Goal: Transaction & Acquisition: Purchase product/service

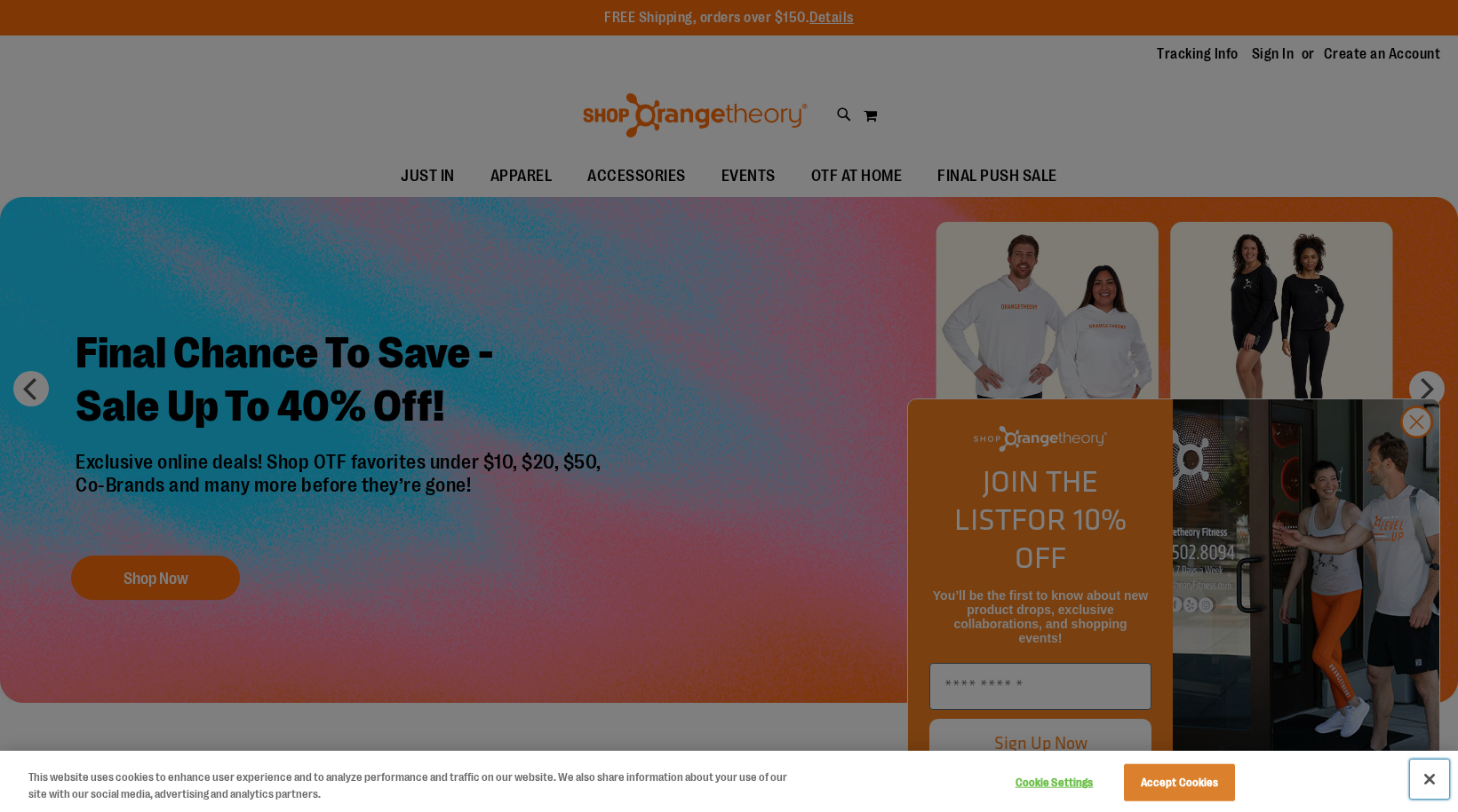
click at [1438, 783] on button "Close" at bounding box center [1429, 780] width 39 height 39
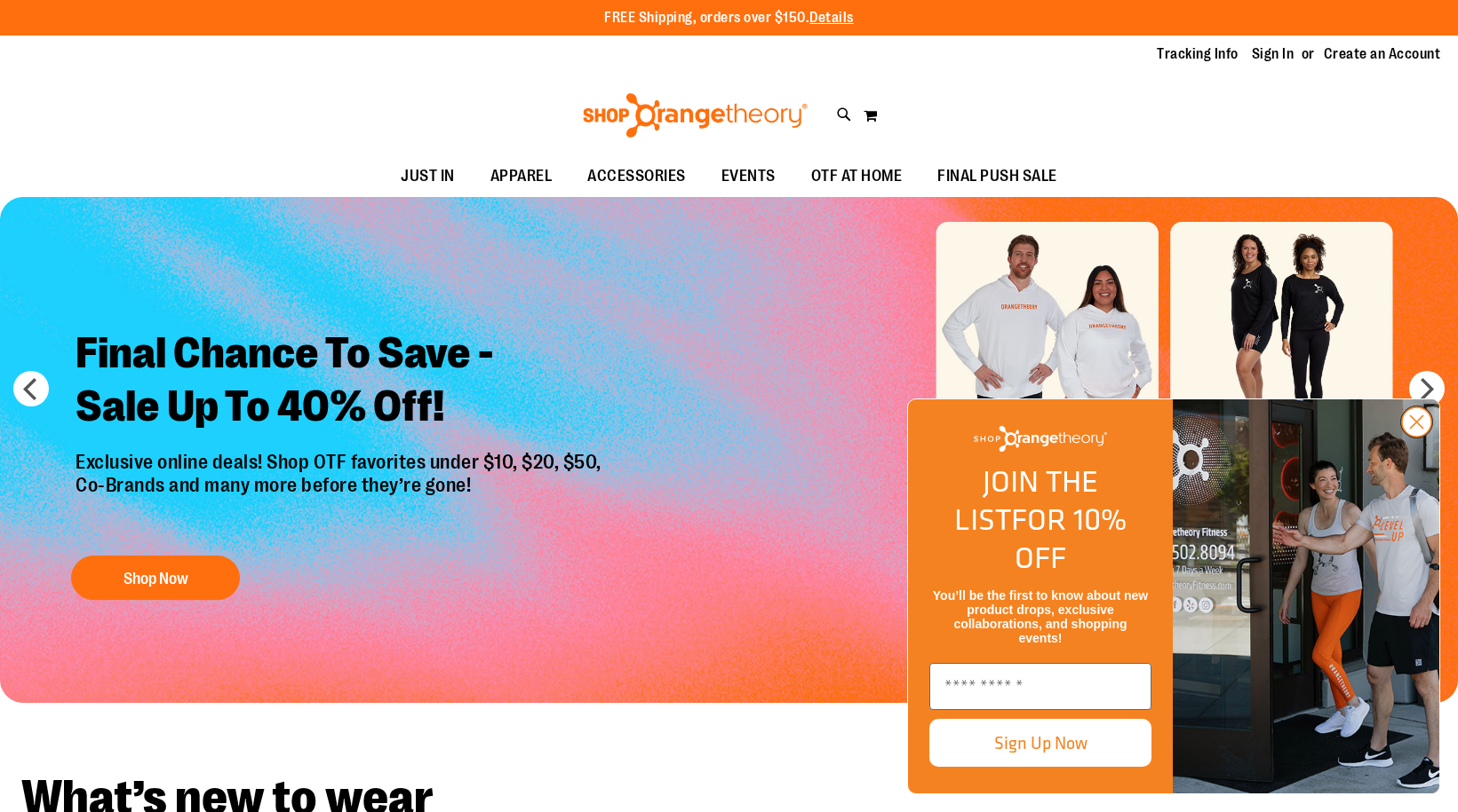
click at [1416, 429] on icon "Close dialog" at bounding box center [1416, 422] width 12 height 12
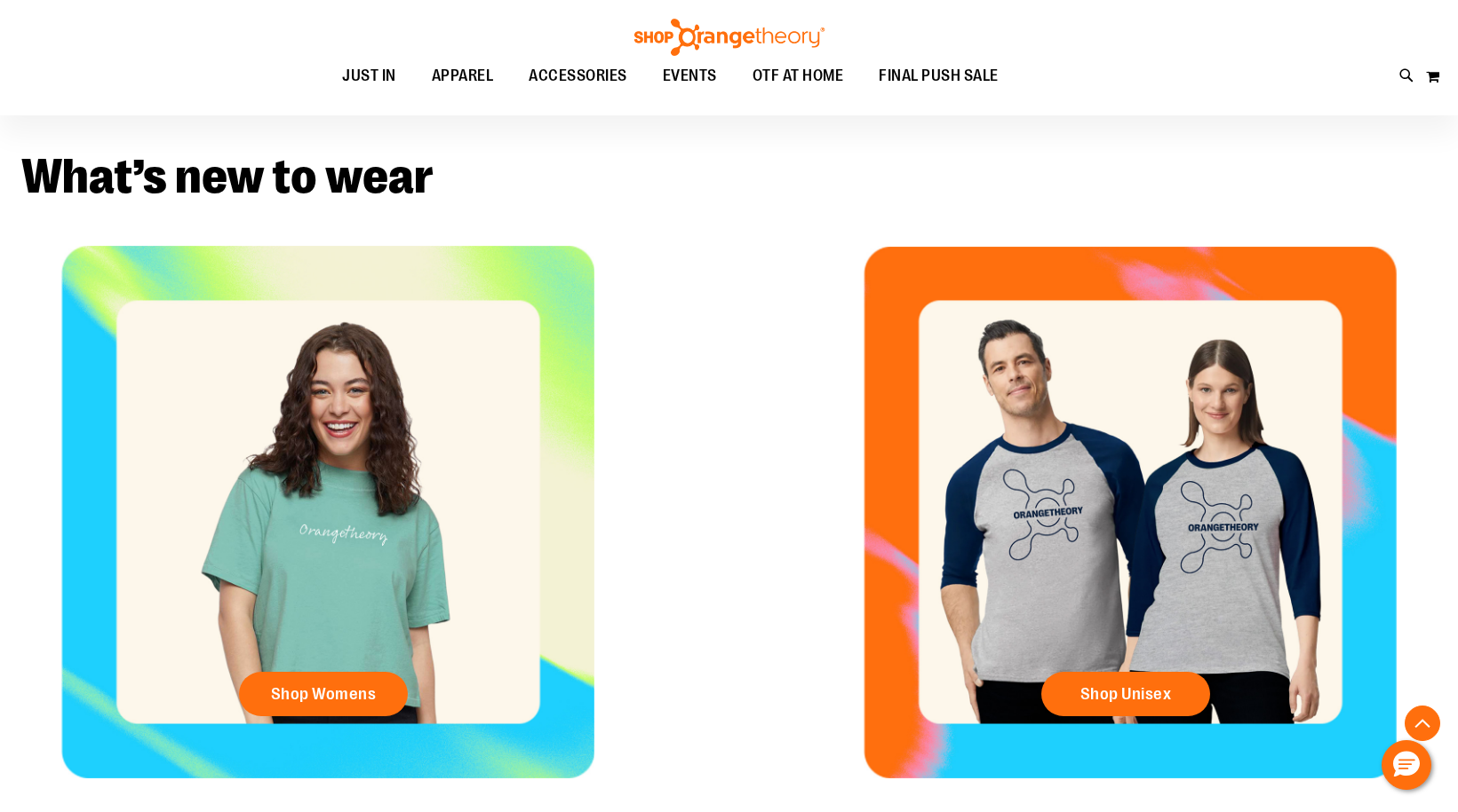
scroll to position [88, 0]
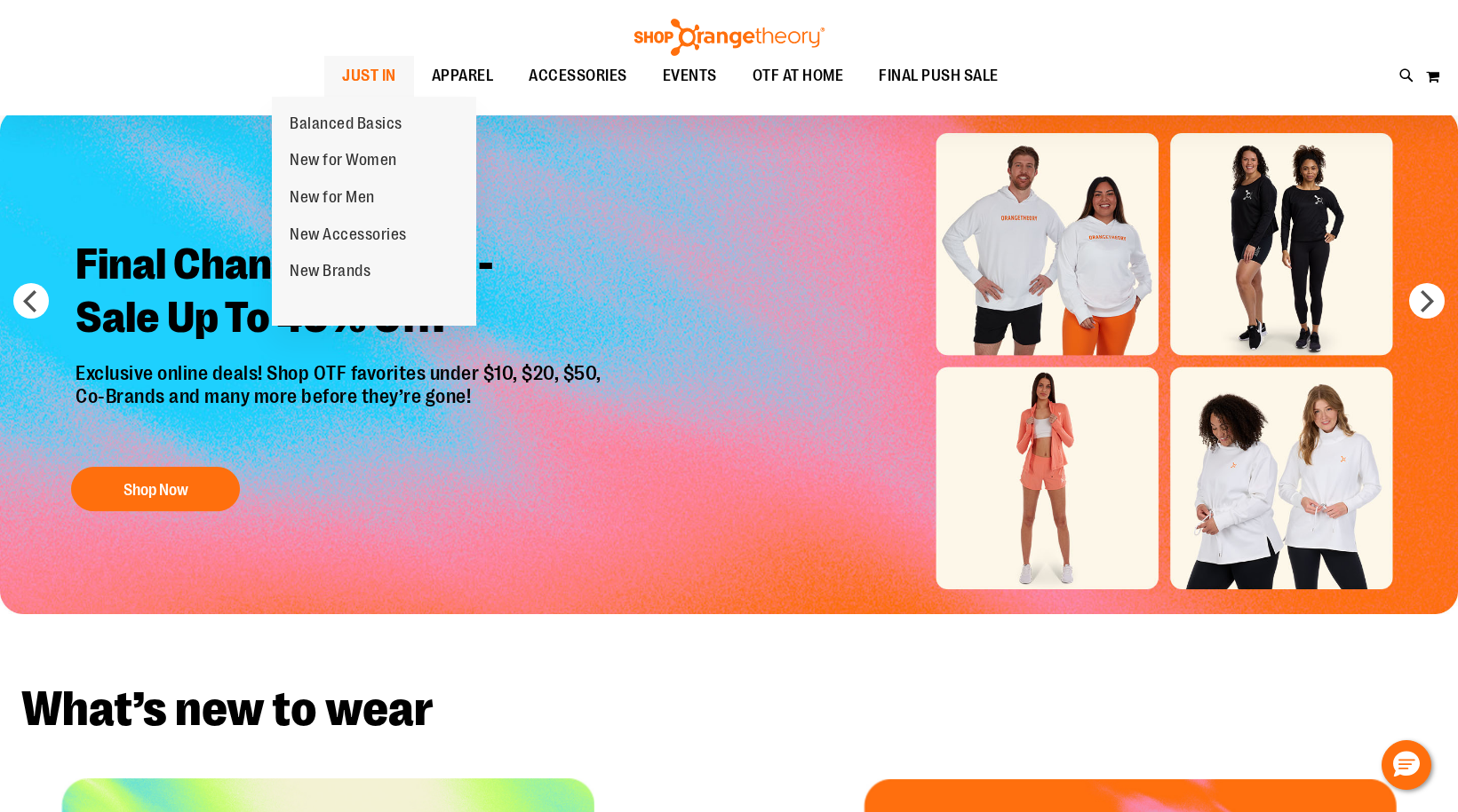
click at [342, 79] on span "JUST IN" at bounding box center [369, 75] width 54 height 40
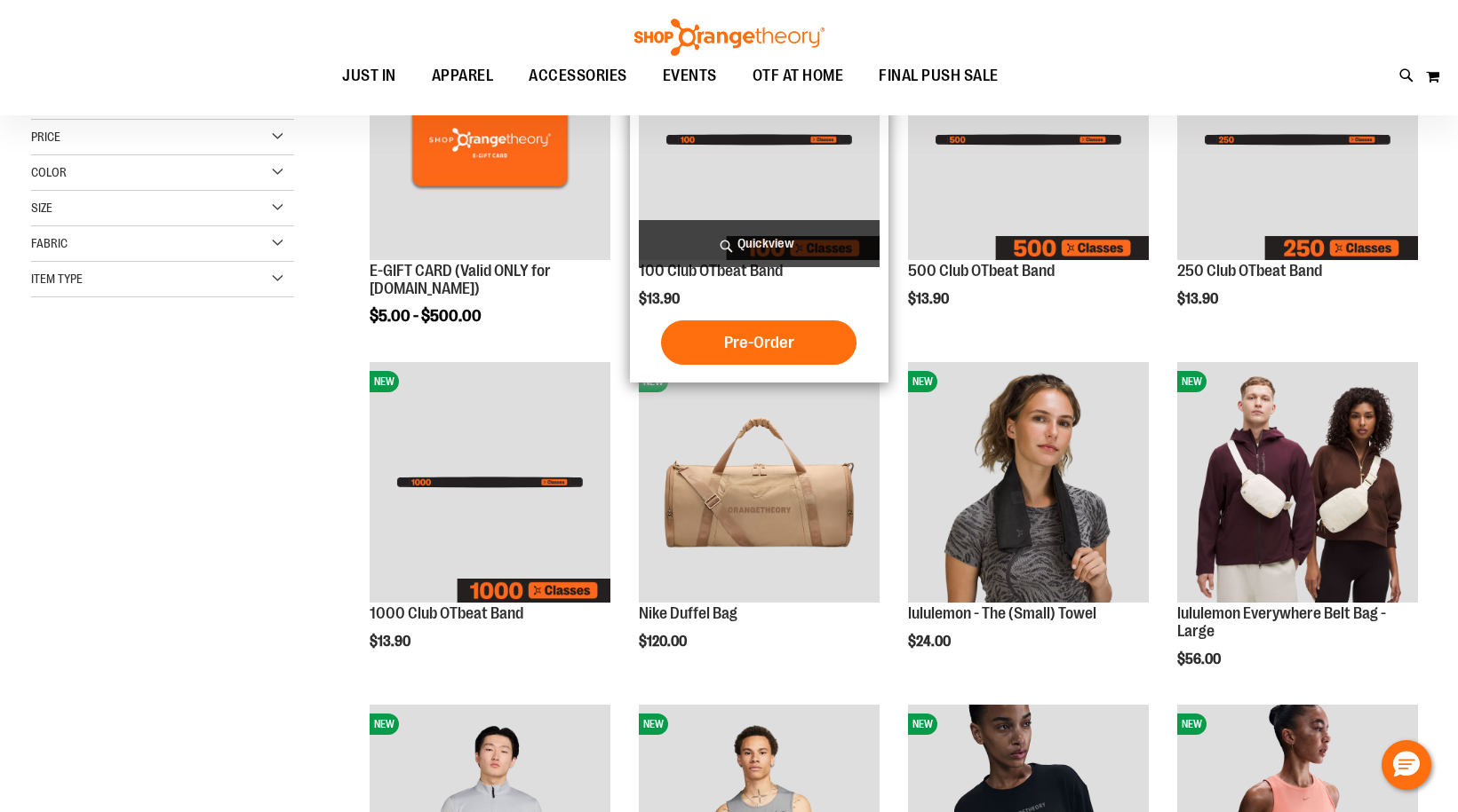
scroll to position [355, 0]
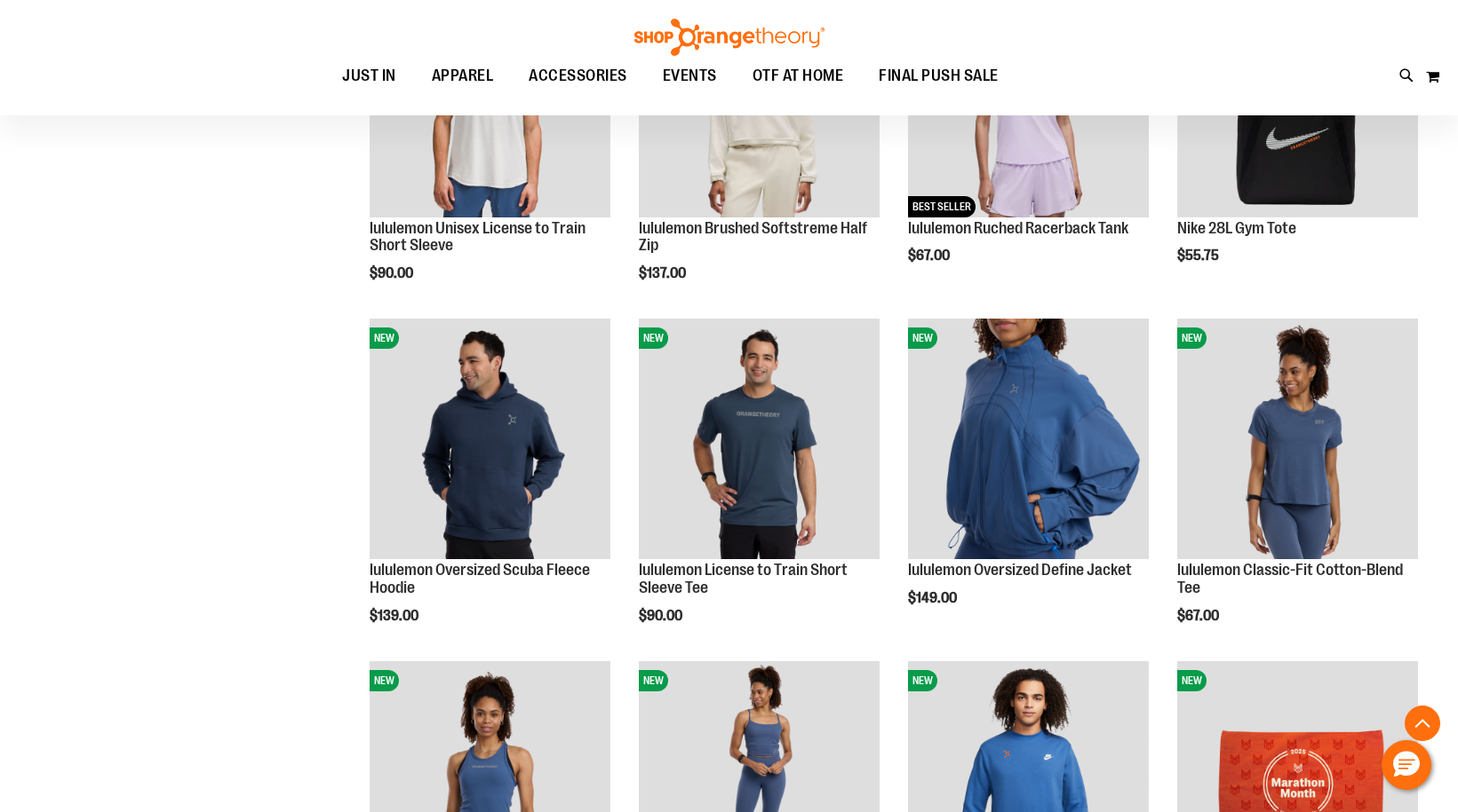
scroll to position [1419, 0]
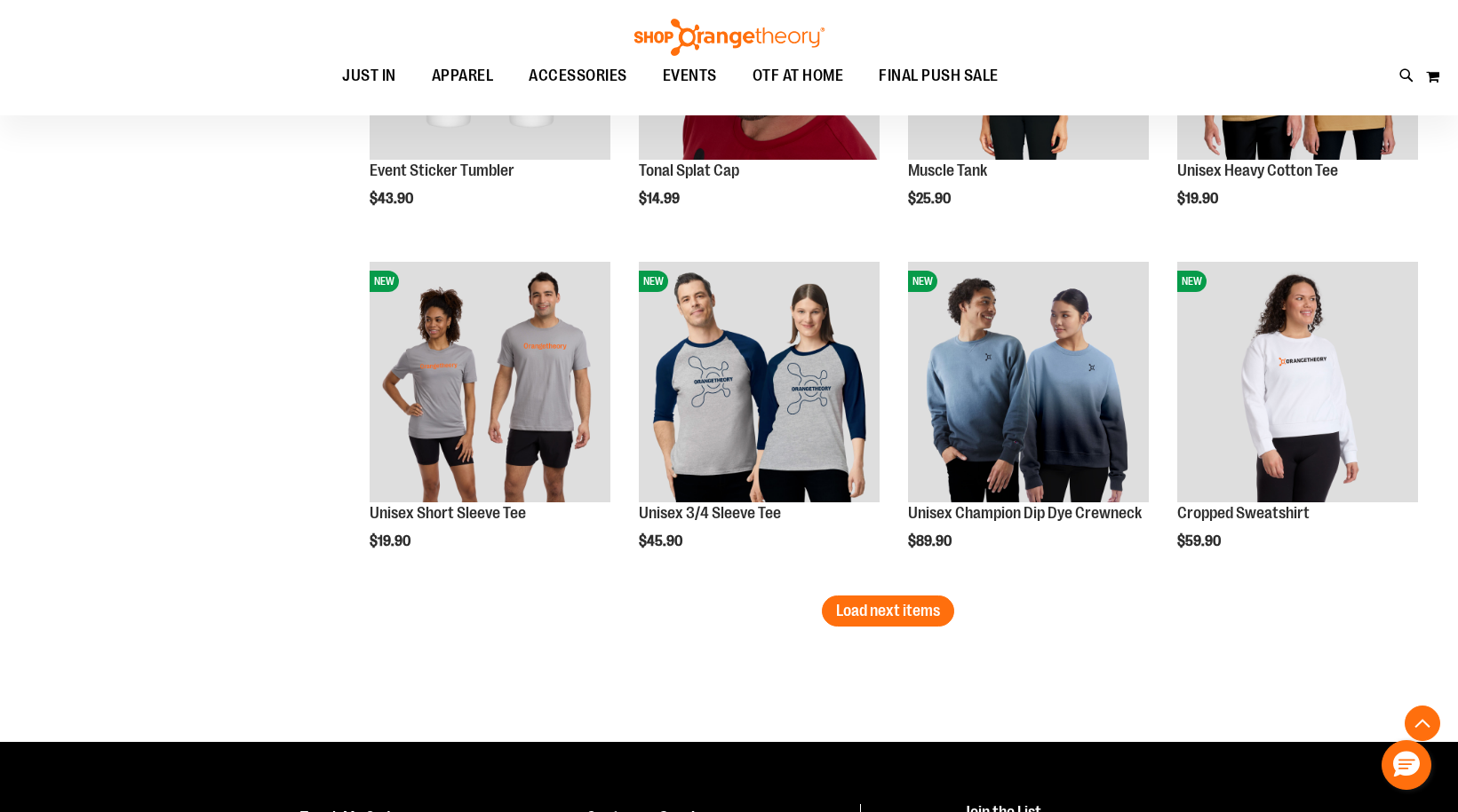
scroll to position [2841, 0]
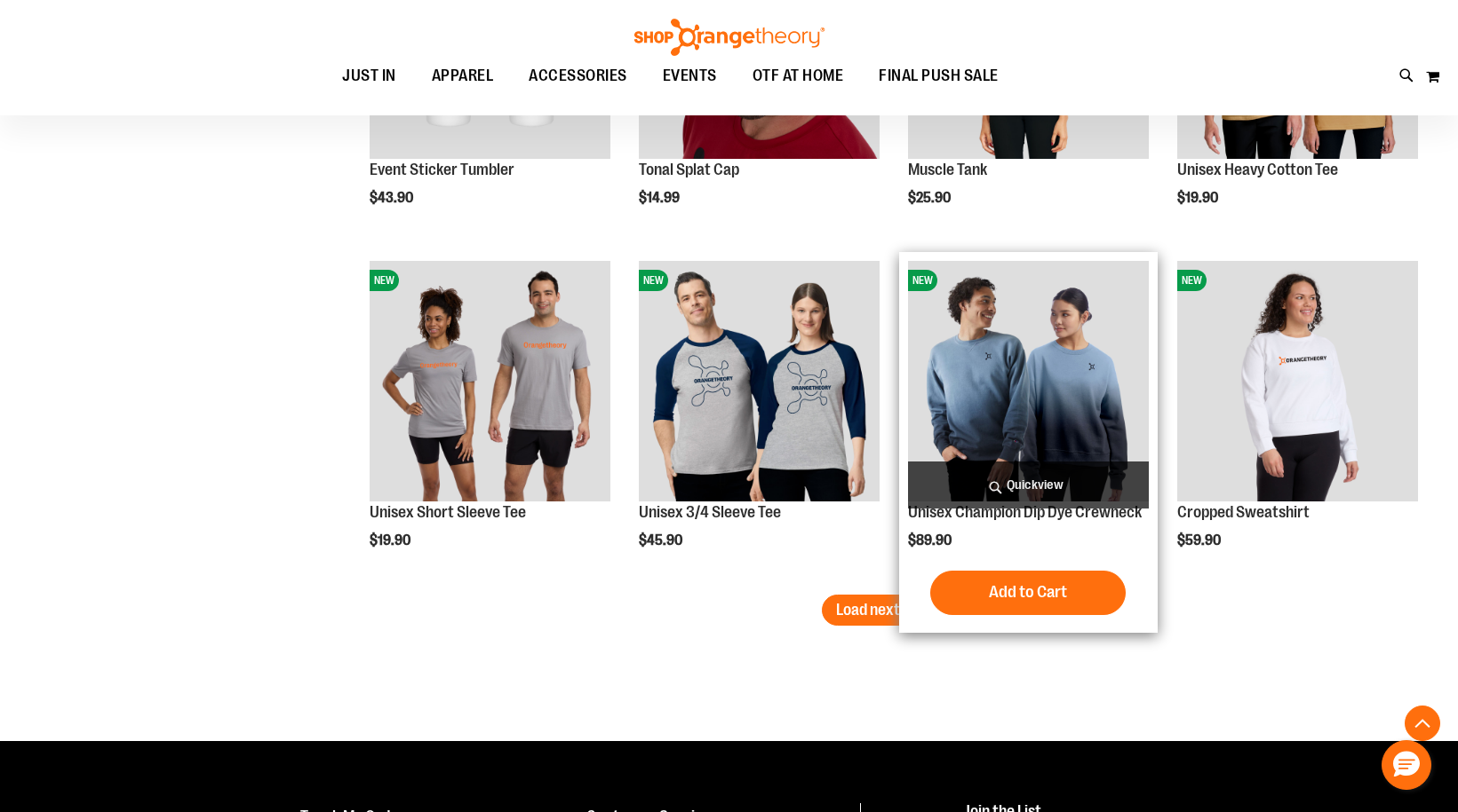
click at [921, 607] on span "Load next items" at bounding box center [887, 609] width 104 height 18
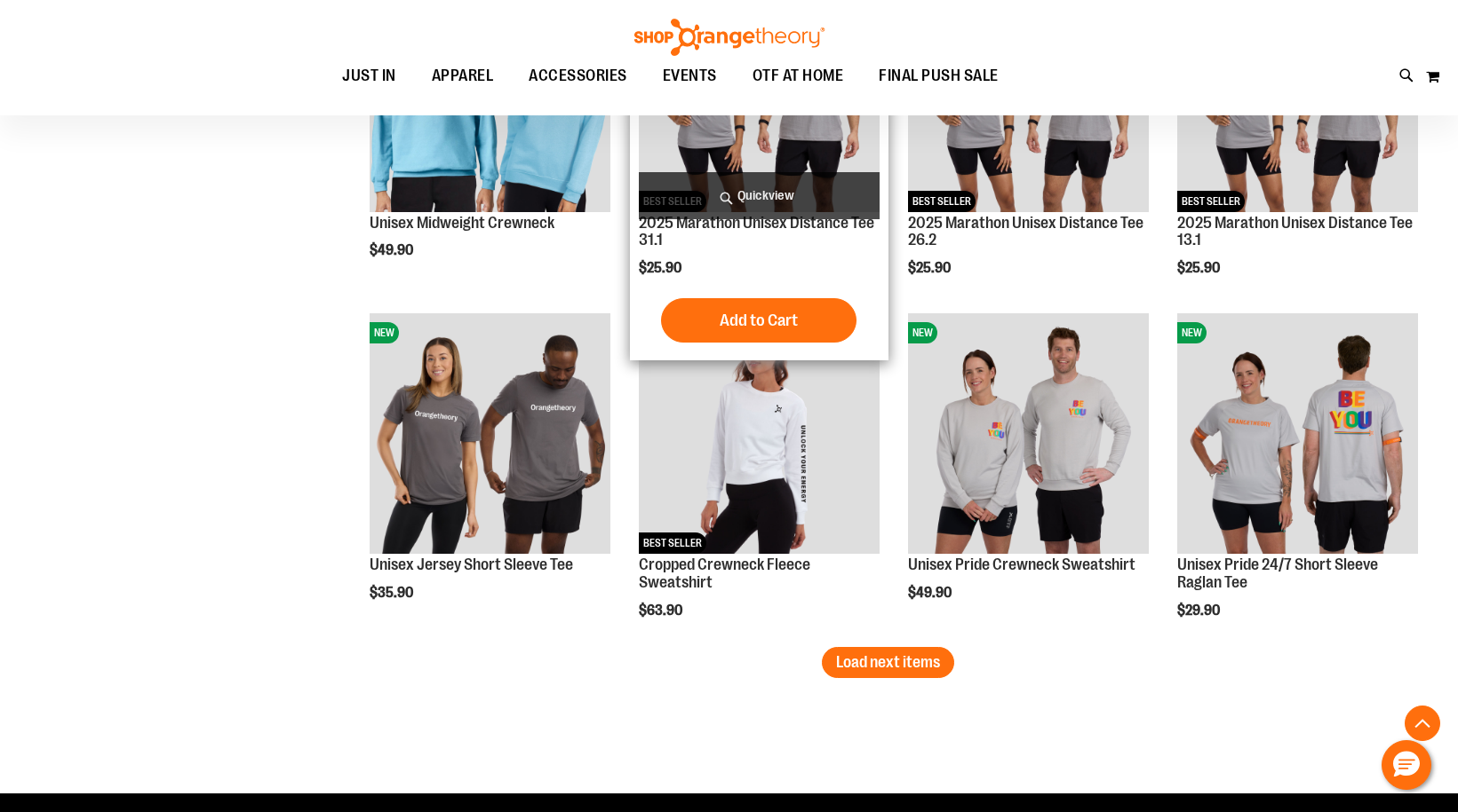
scroll to position [3817, 0]
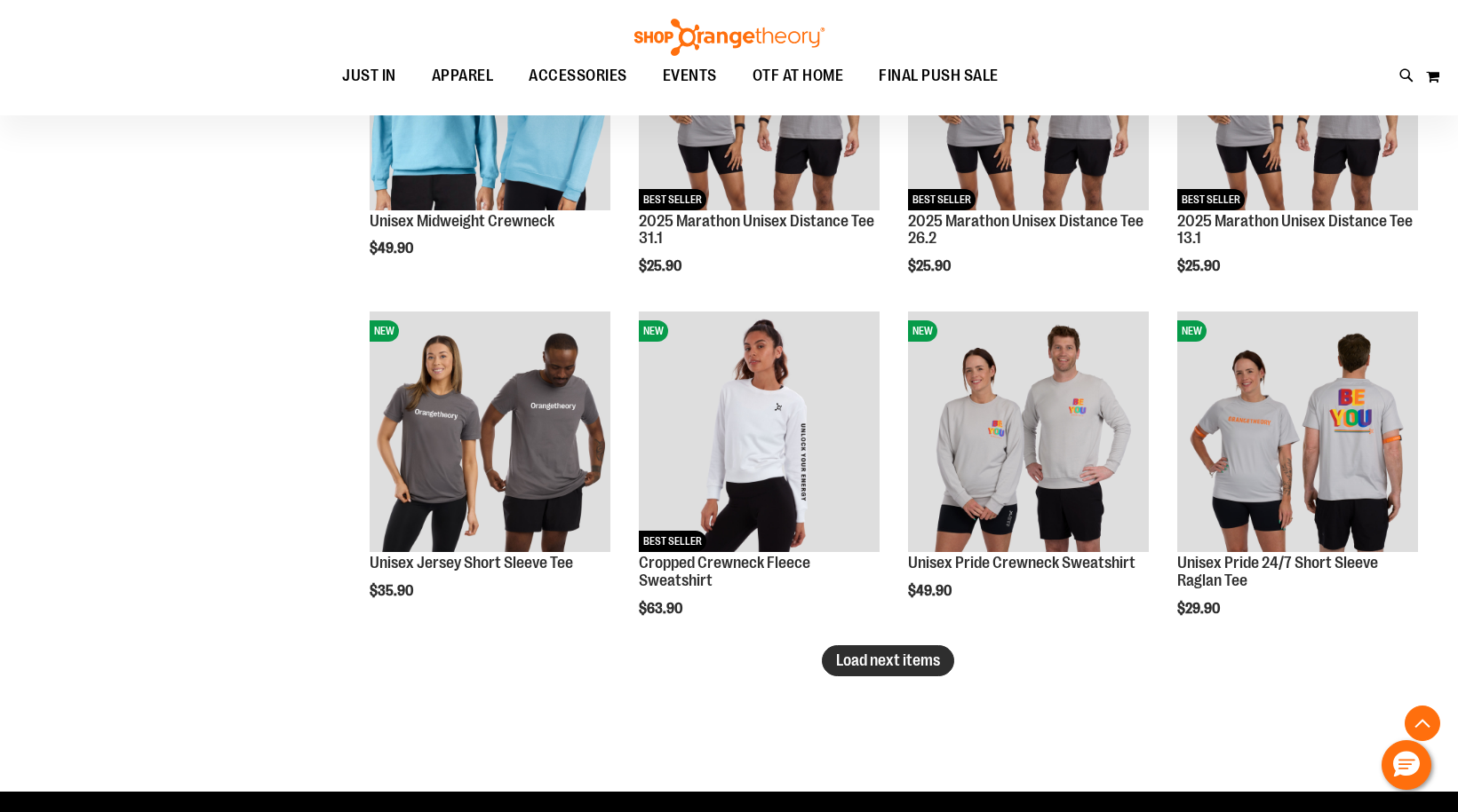
click at [914, 669] on span "Load next items" at bounding box center [887, 660] width 104 height 18
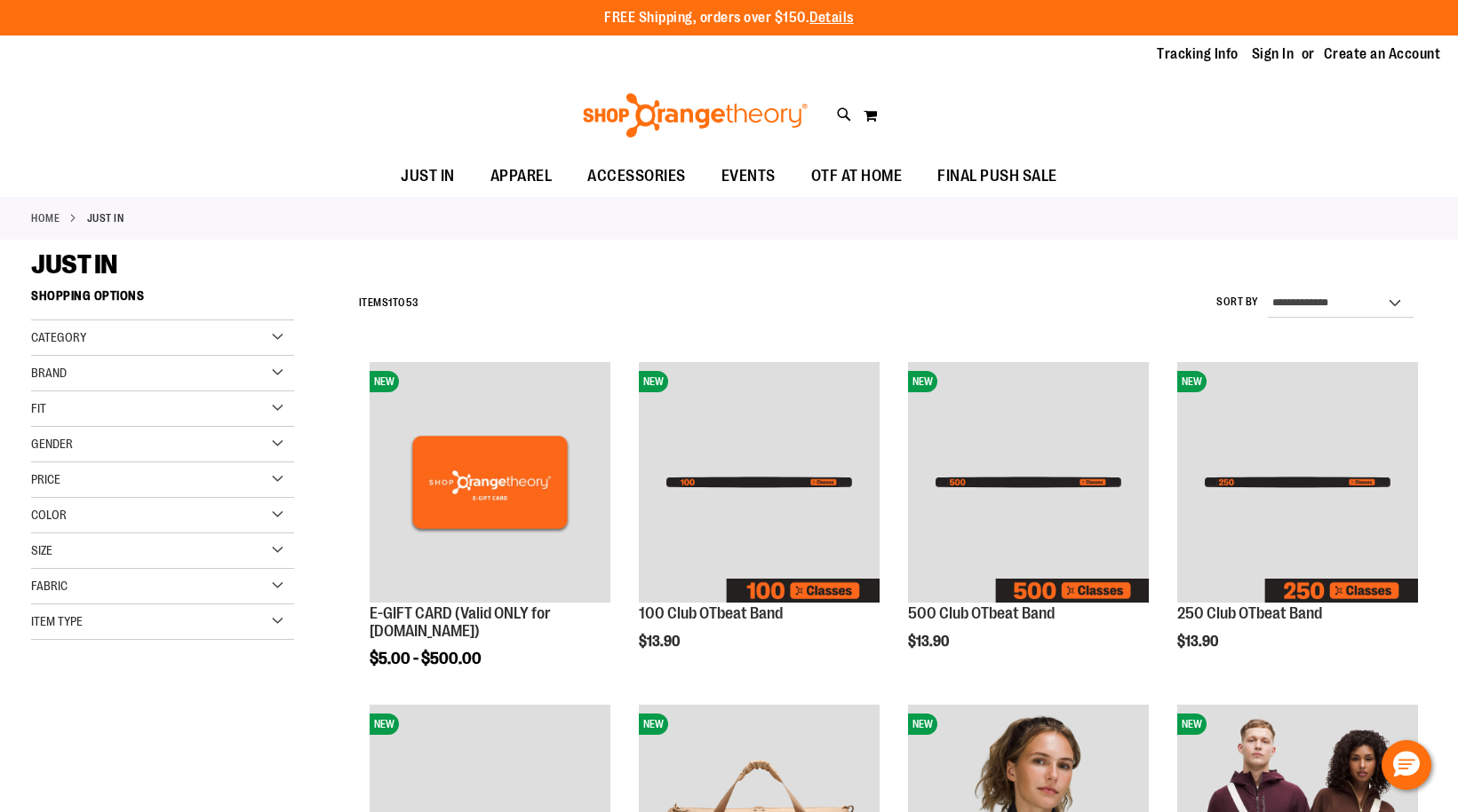
click at [53, 218] on link "Home" at bounding box center [45, 218] width 29 height 16
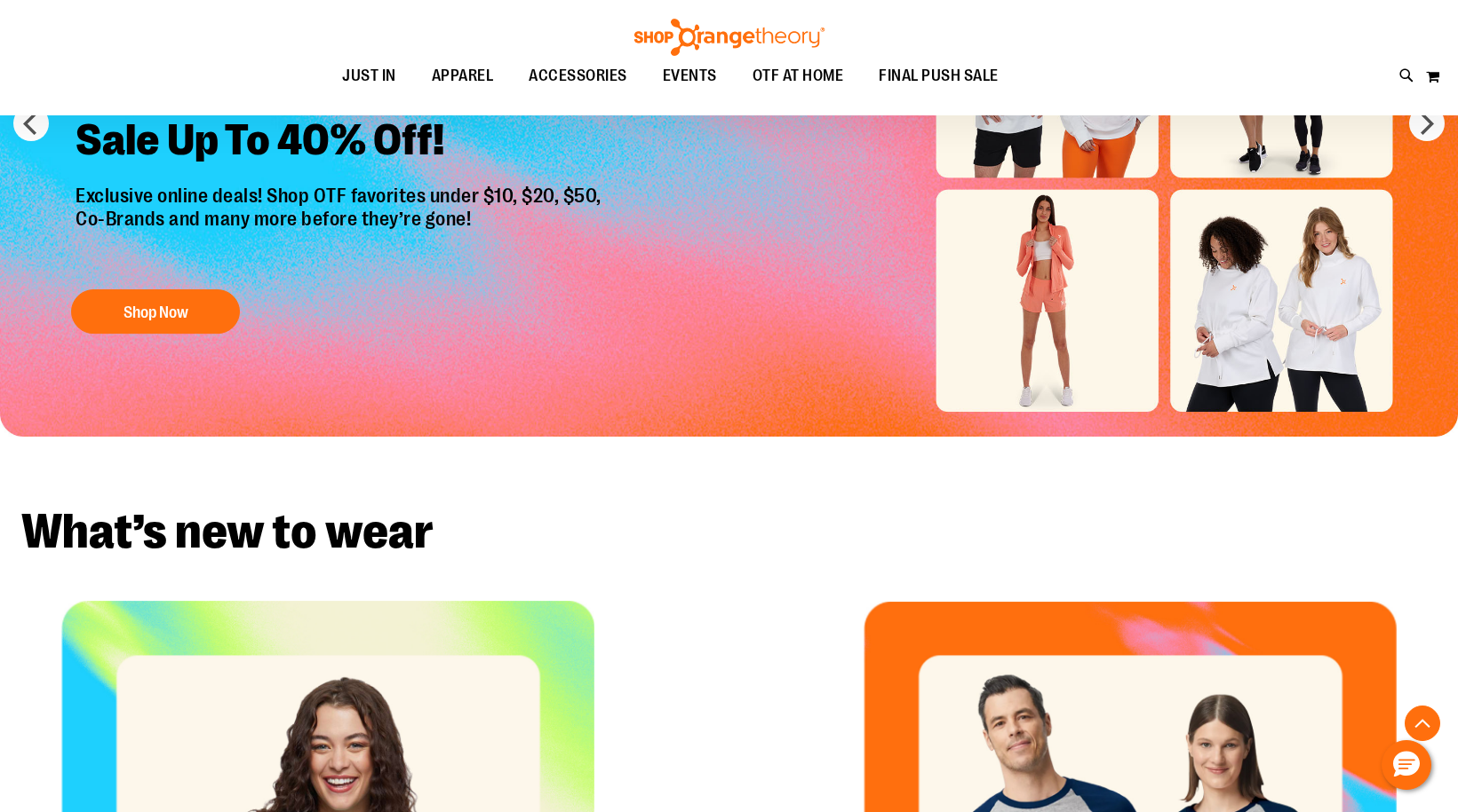
scroll to position [620, 0]
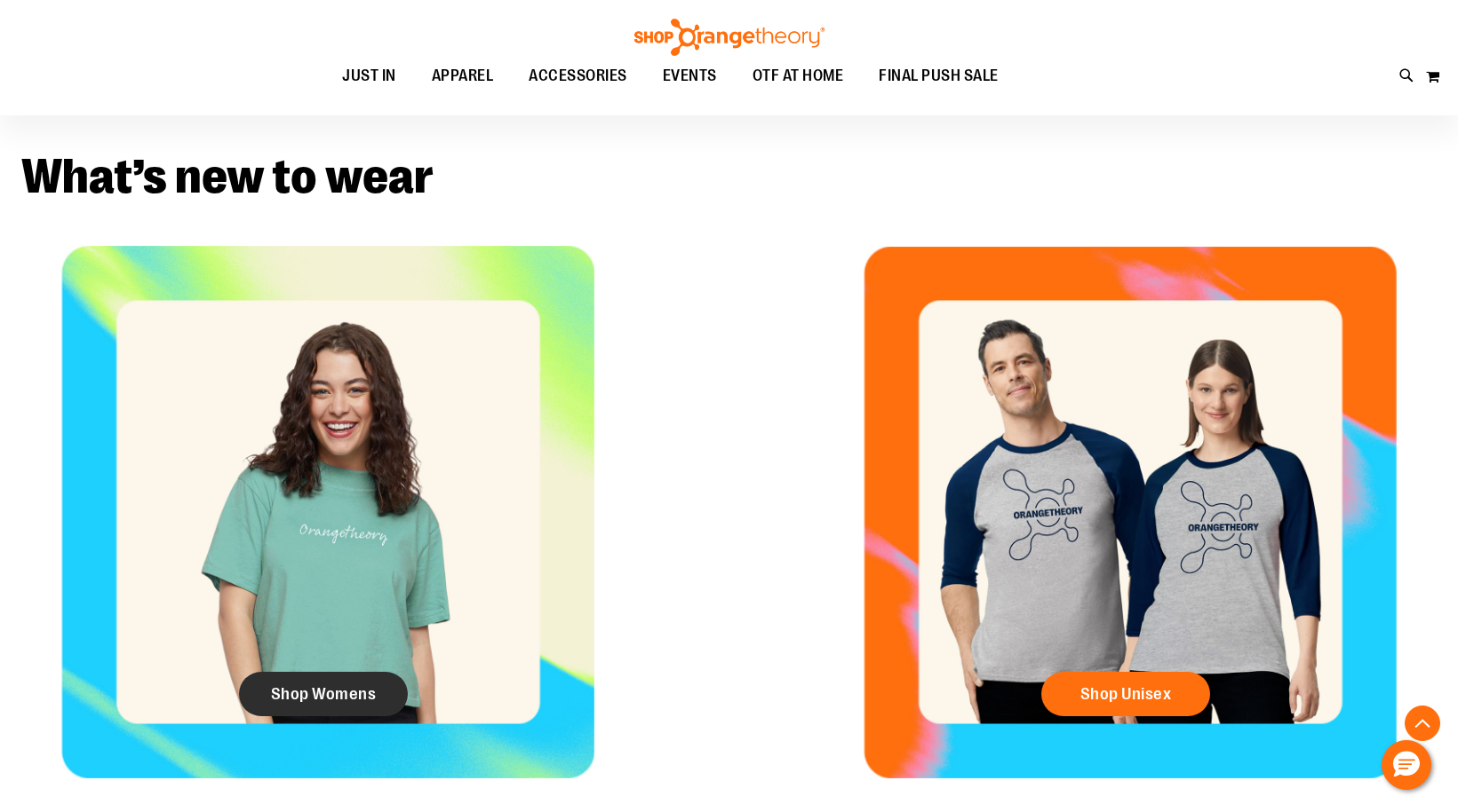
click at [344, 694] on span "Shop Womens" at bounding box center [323, 693] width 106 height 19
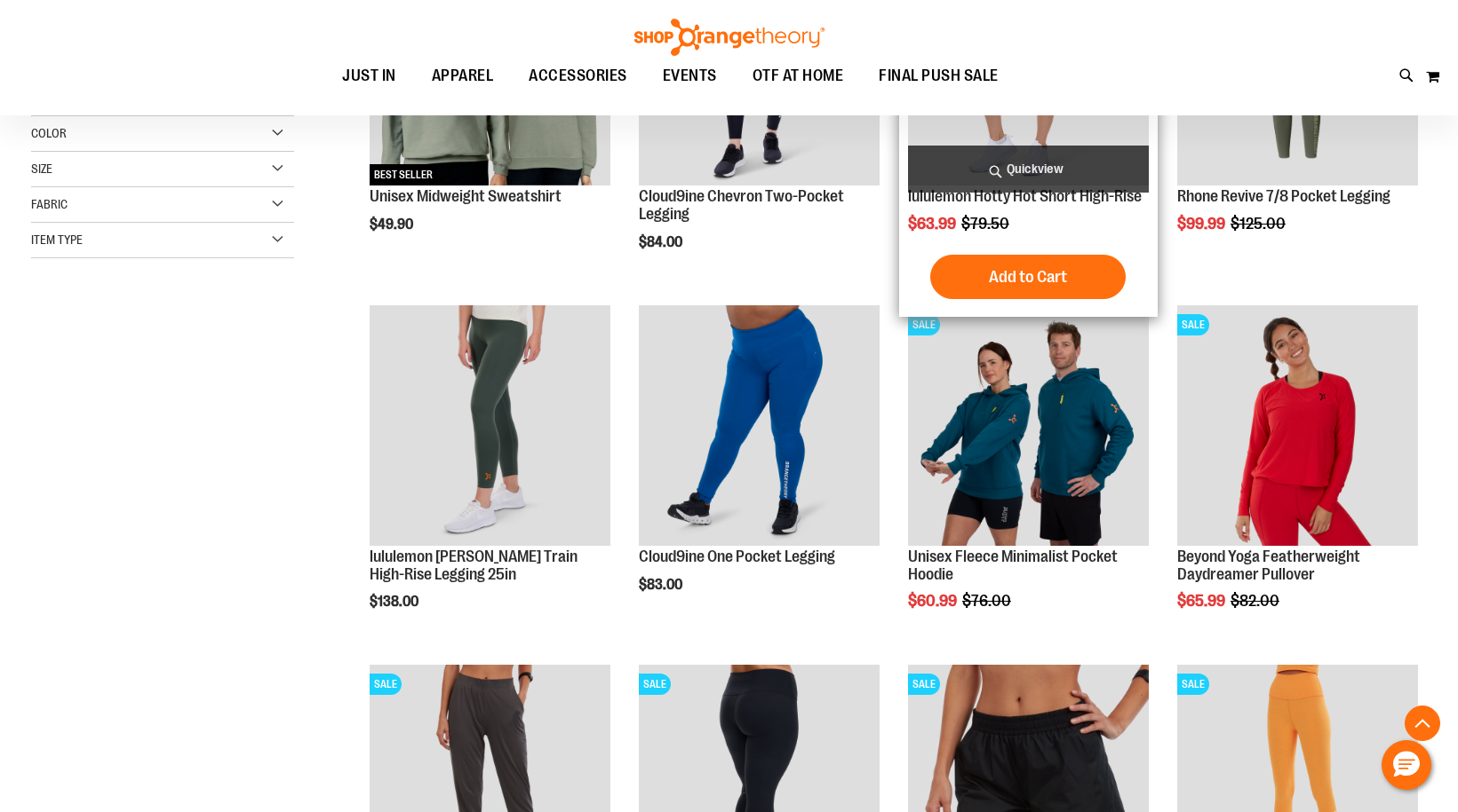
scroll to position [531, 0]
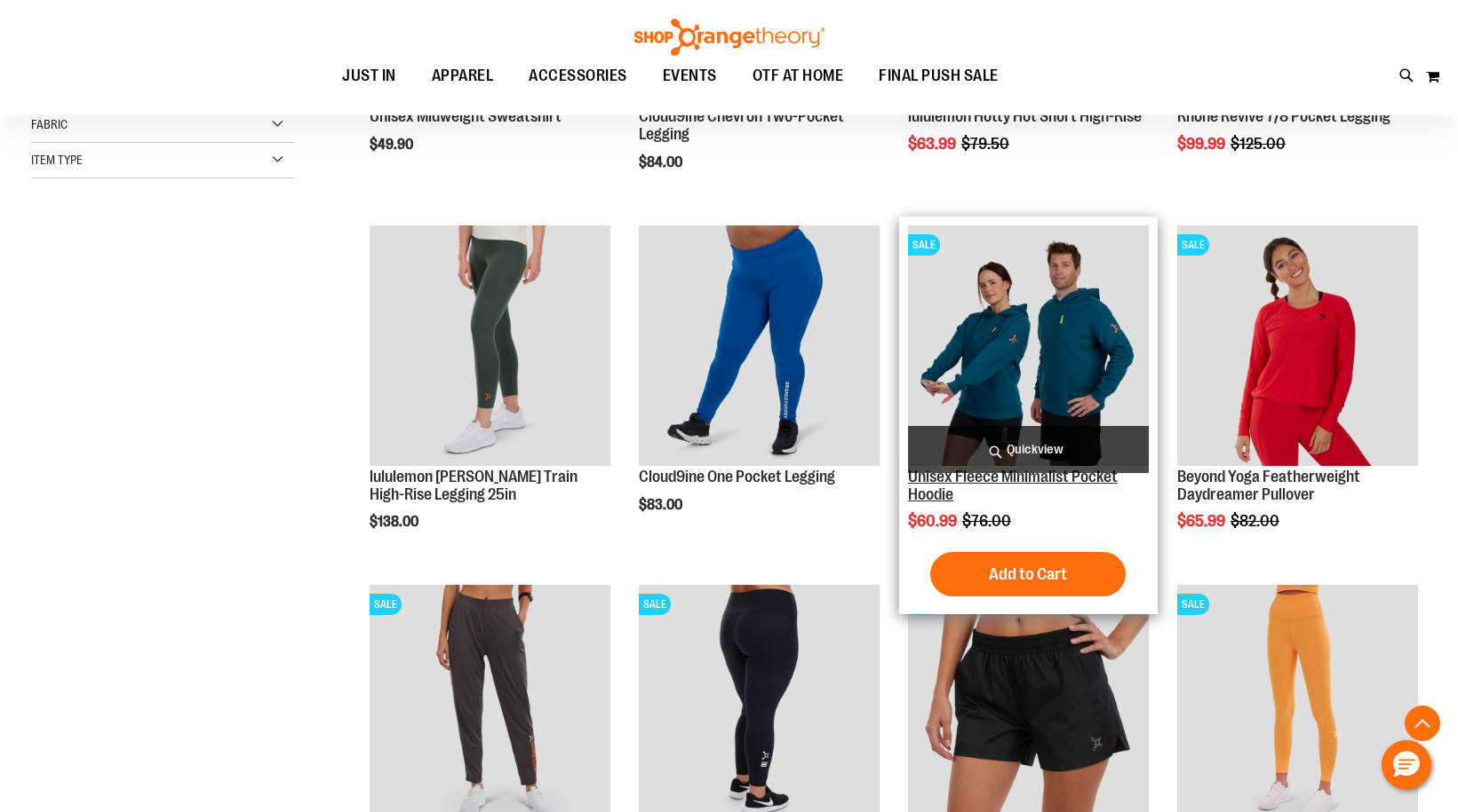
scroll to position [443, 0]
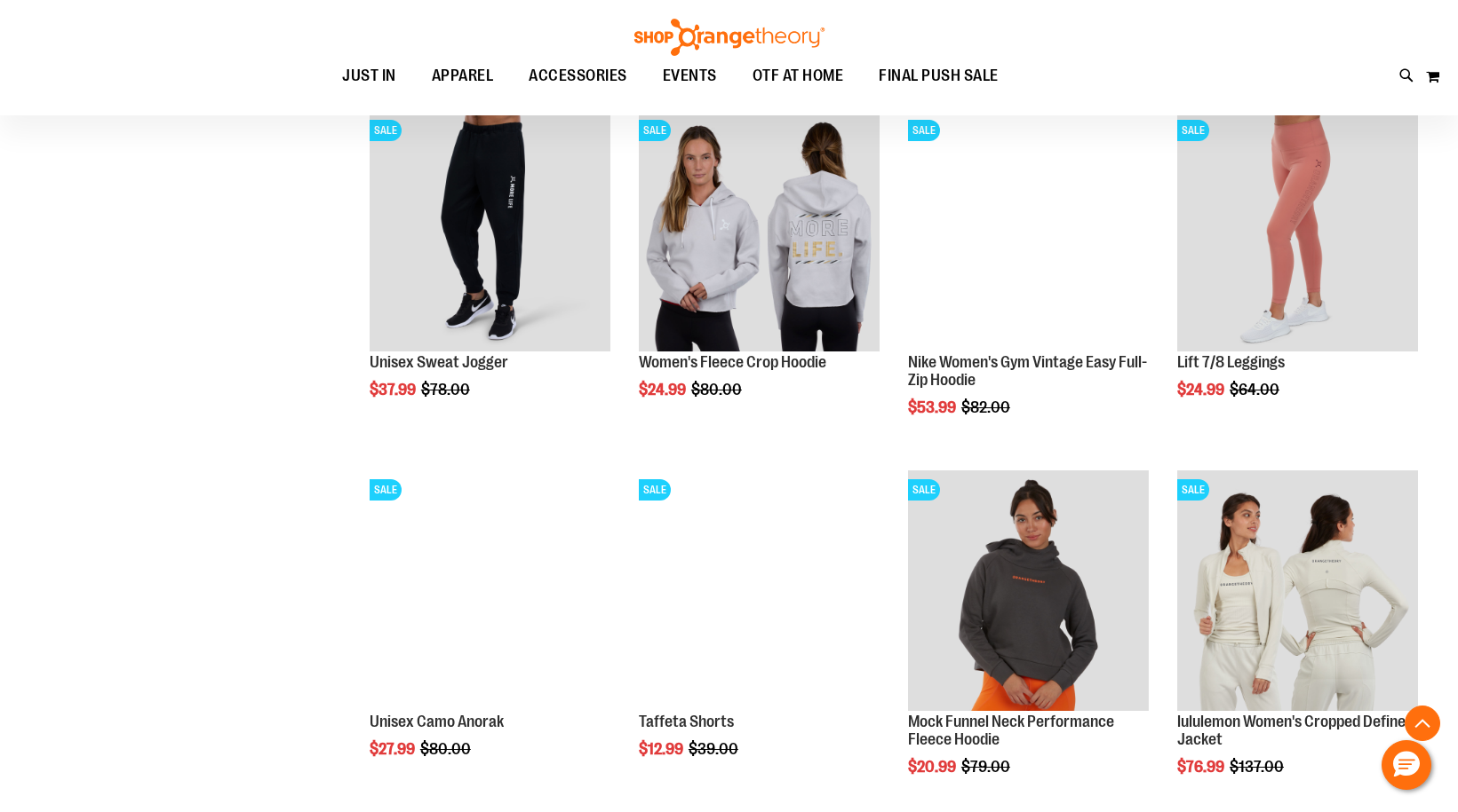
scroll to position [1419, 0]
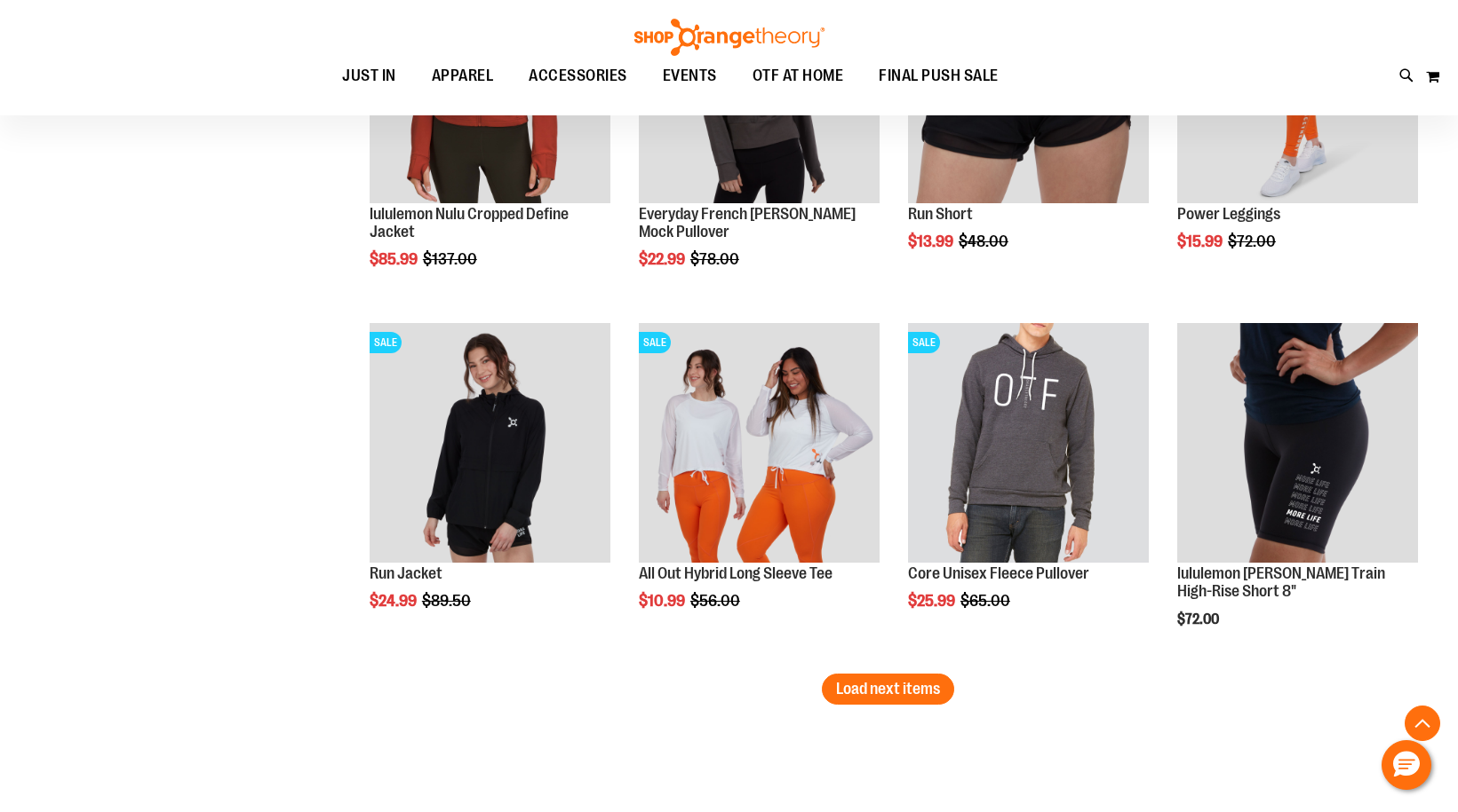
scroll to position [3018, 0]
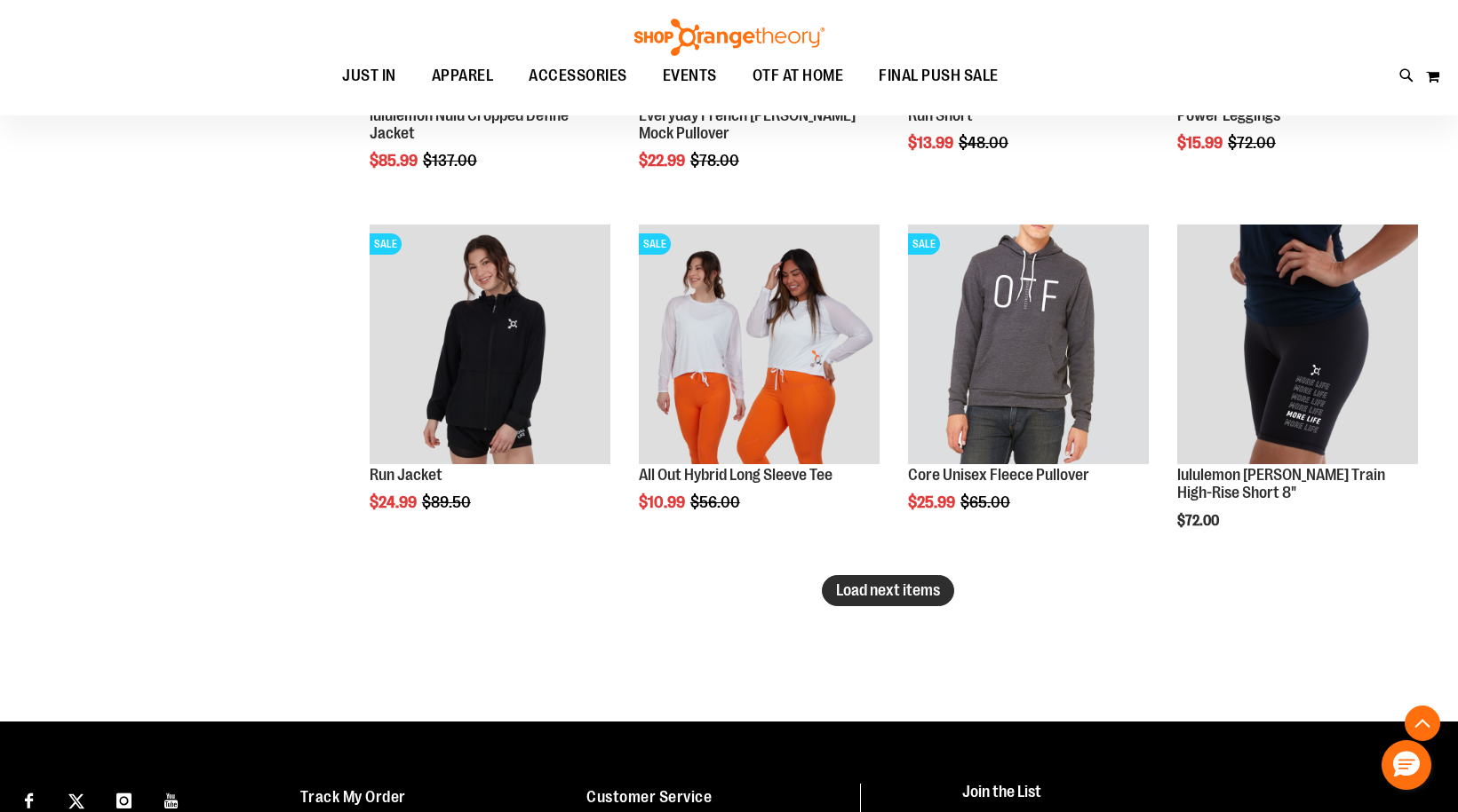
click at [909, 581] on button "Load next items" at bounding box center [887, 591] width 132 height 31
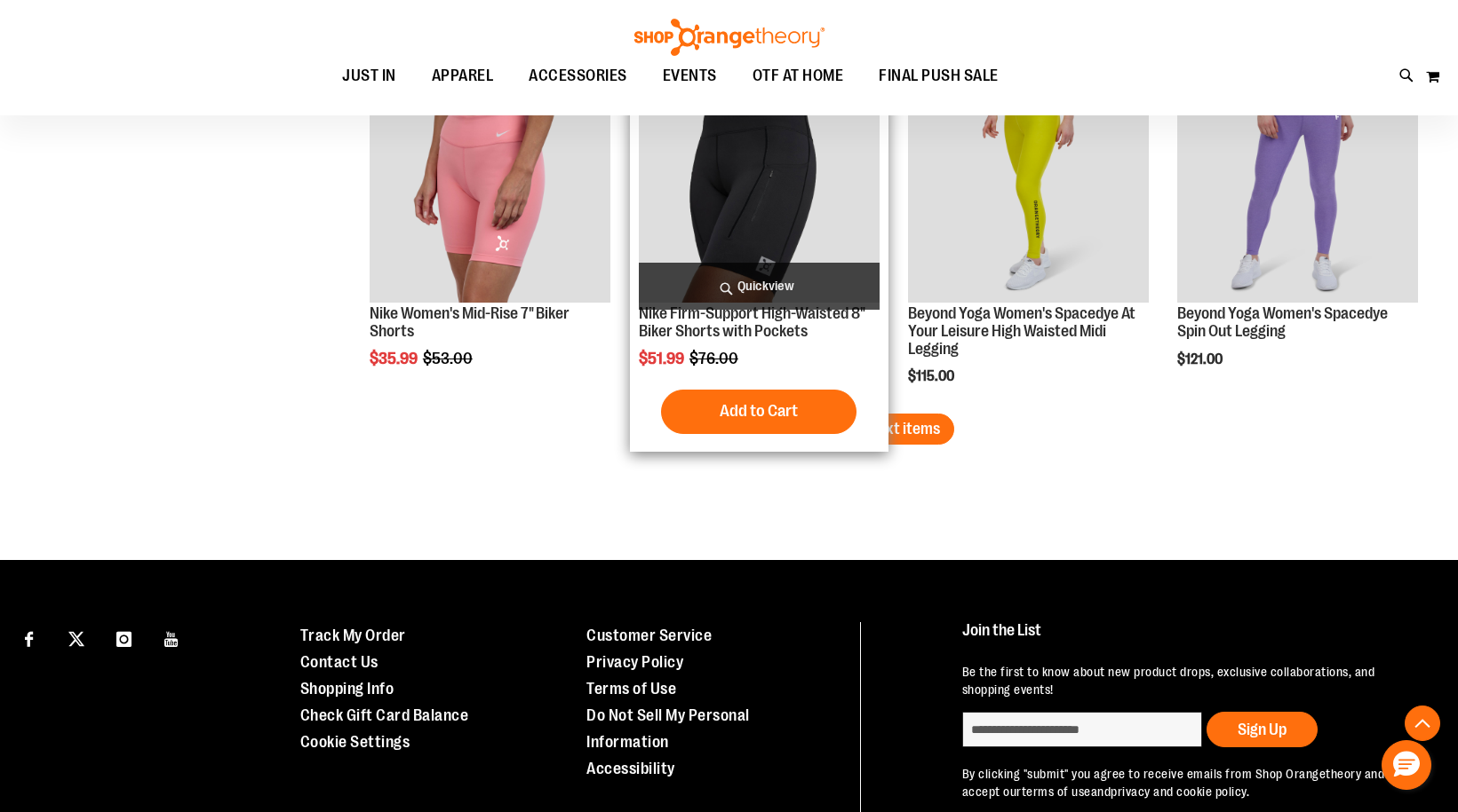
scroll to position [4261, 0]
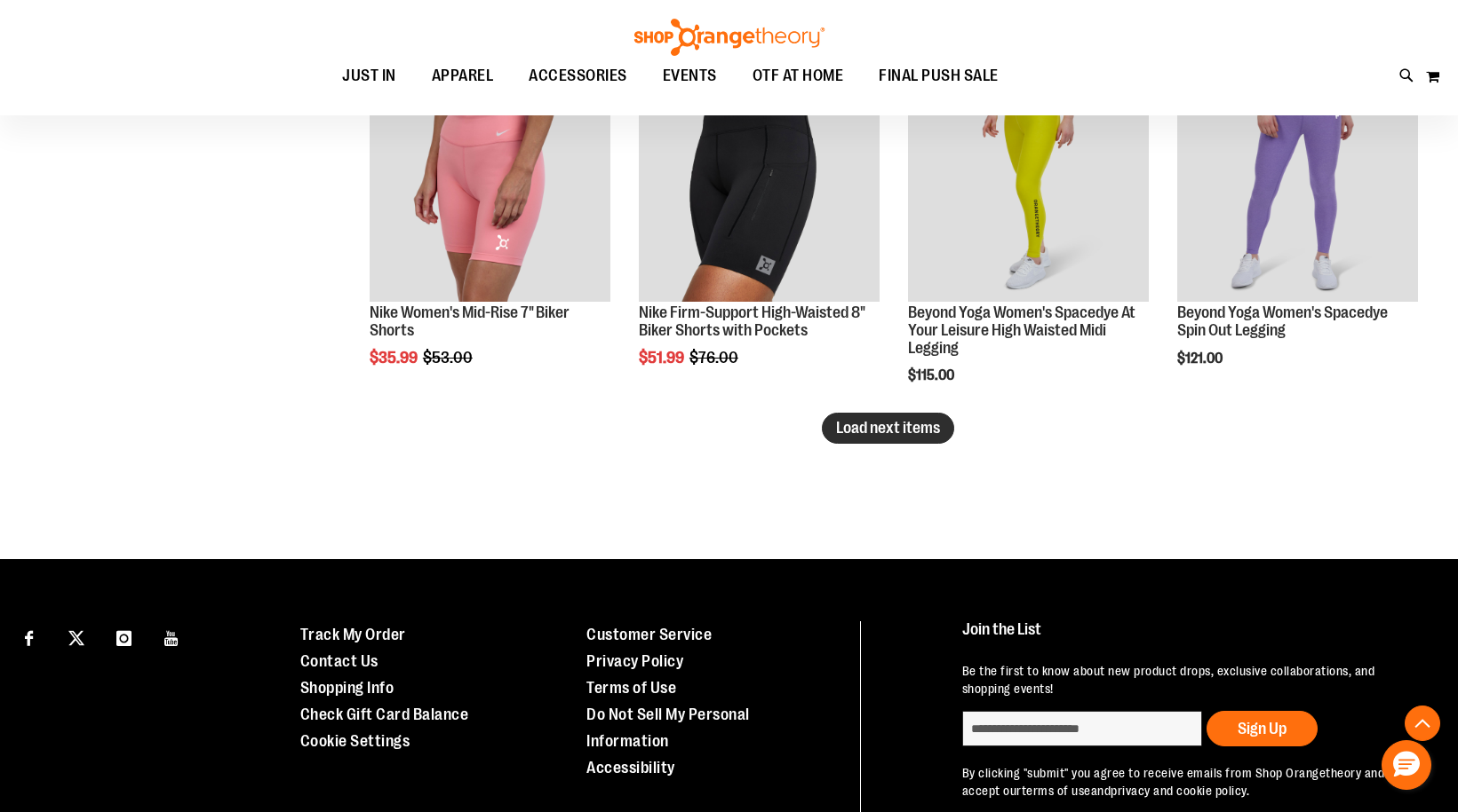
click at [891, 428] on span "Load next items" at bounding box center [887, 428] width 104 height 18
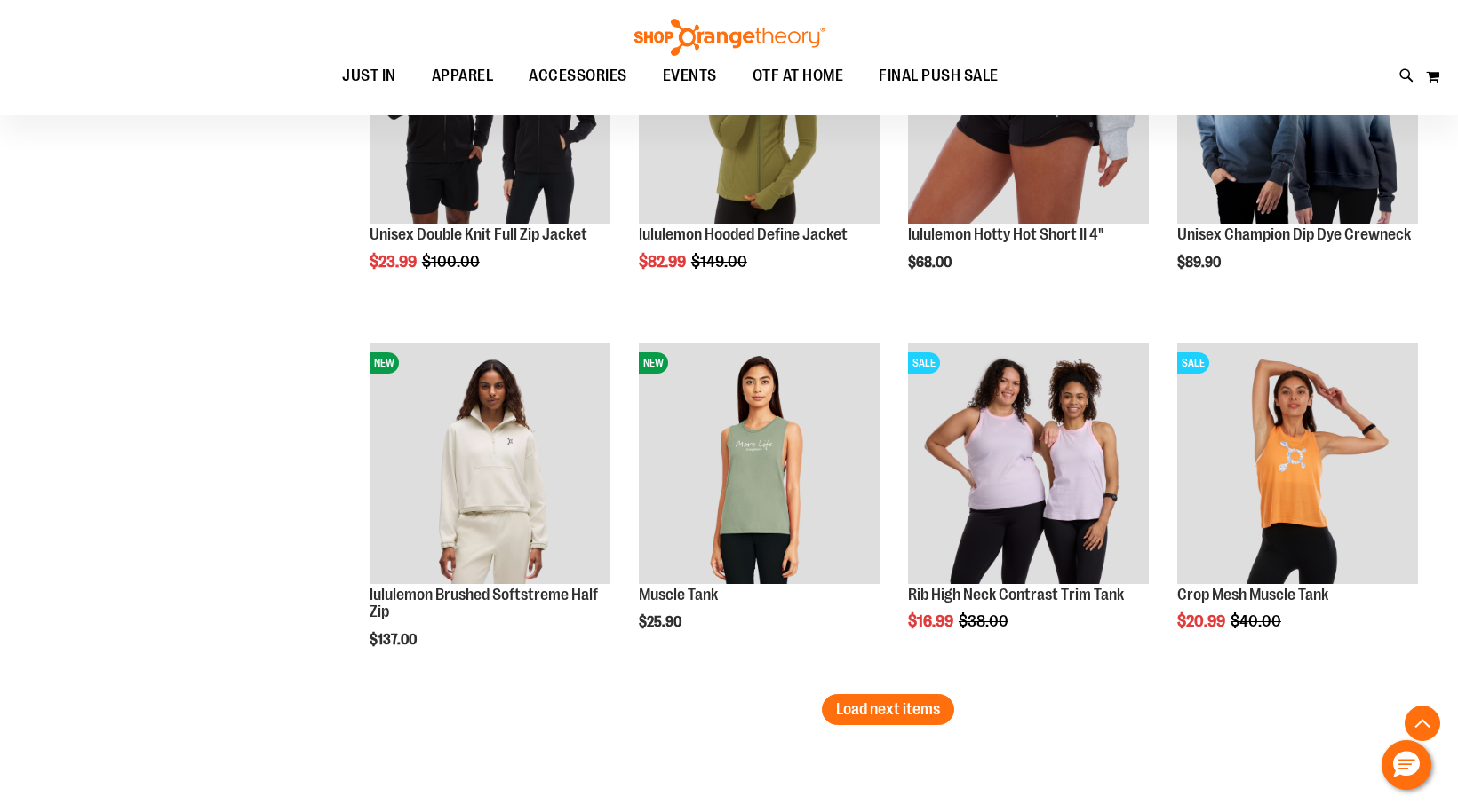
scroll to position [5060, 0]
click at [911, 706] on span "Load next items" at bounding box center [887, 708] width 104 height 18
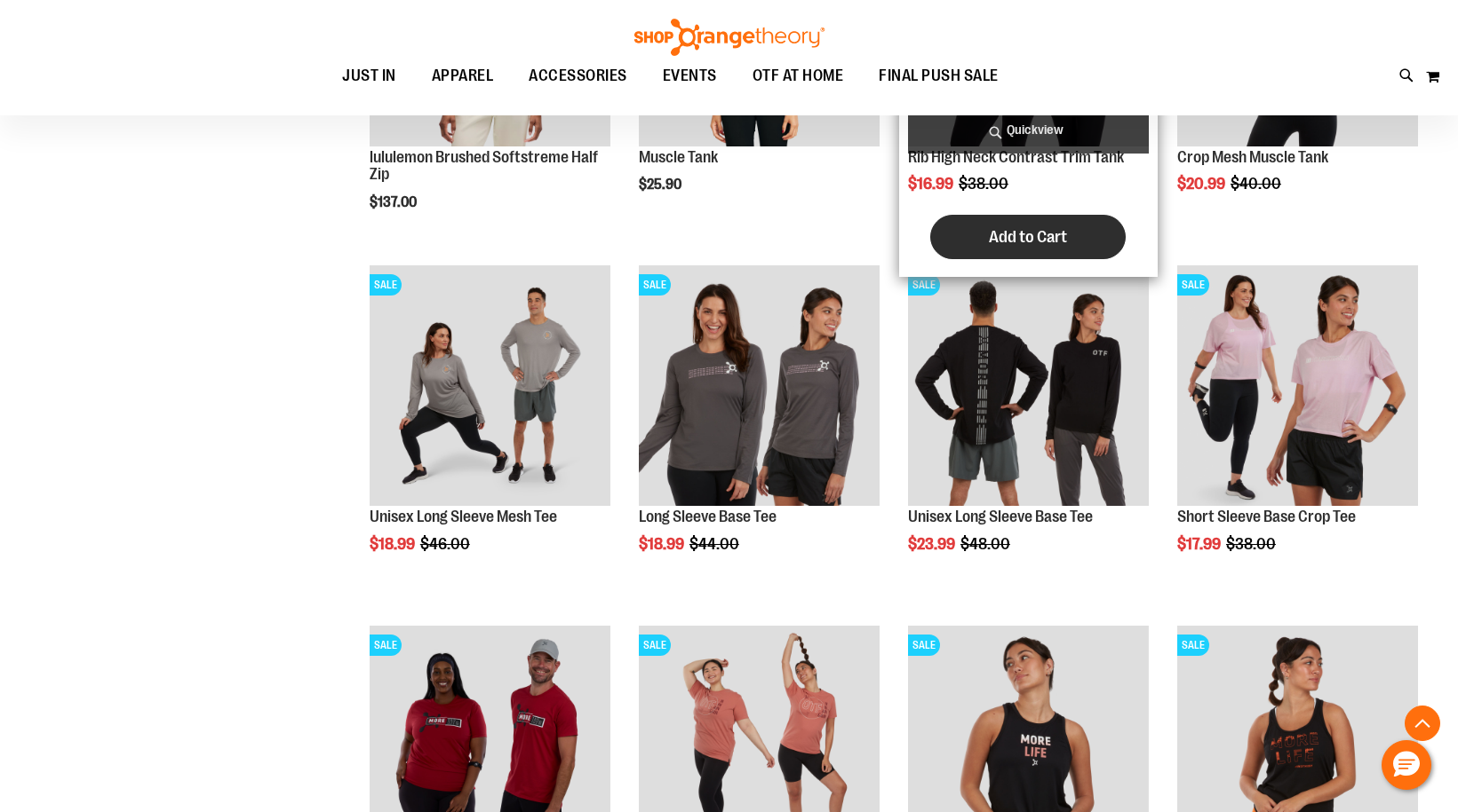
scroll to position [5504, 0]
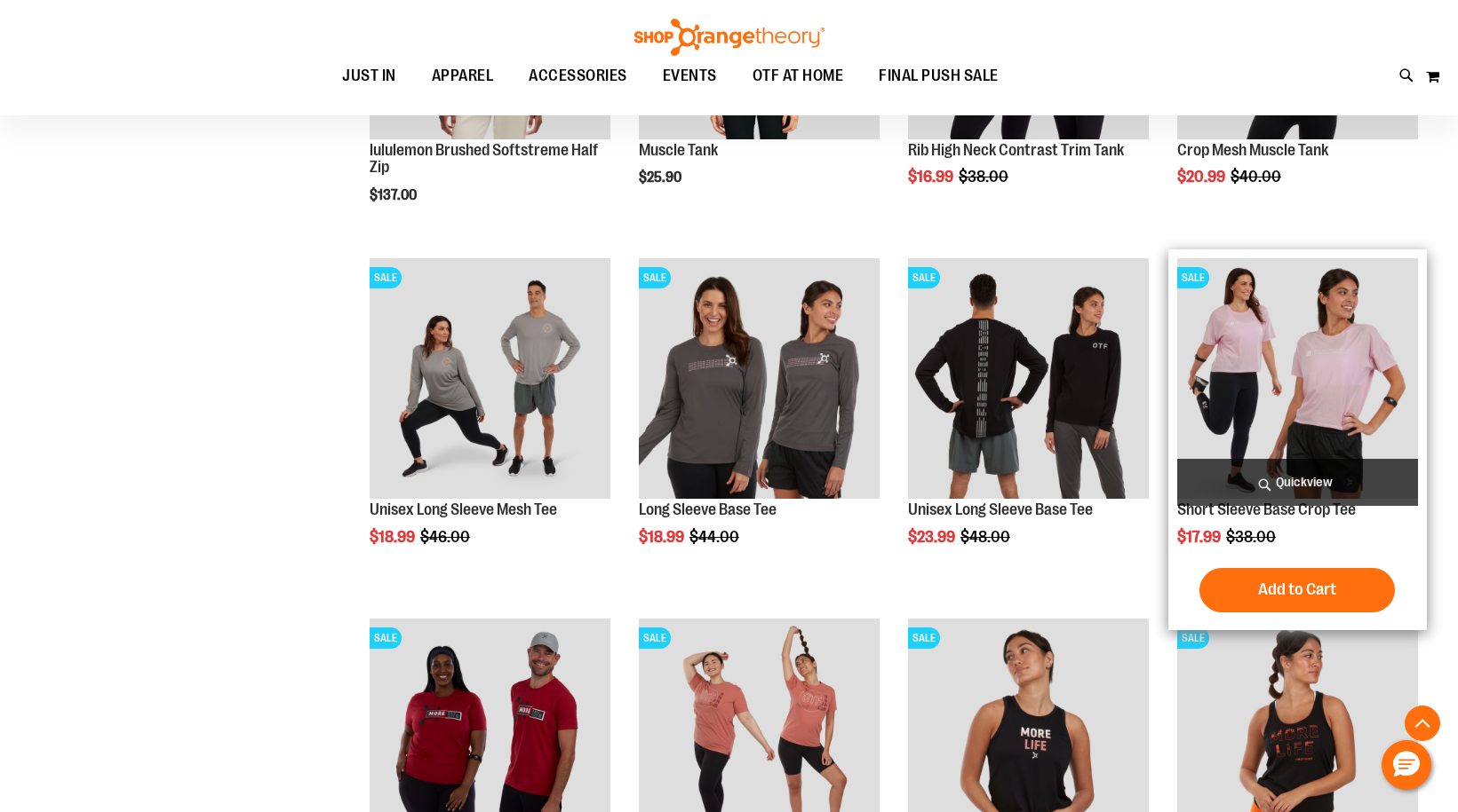
click at [1316, 378] on img "product" at bounding box center [1298, 379] width 241 height 241
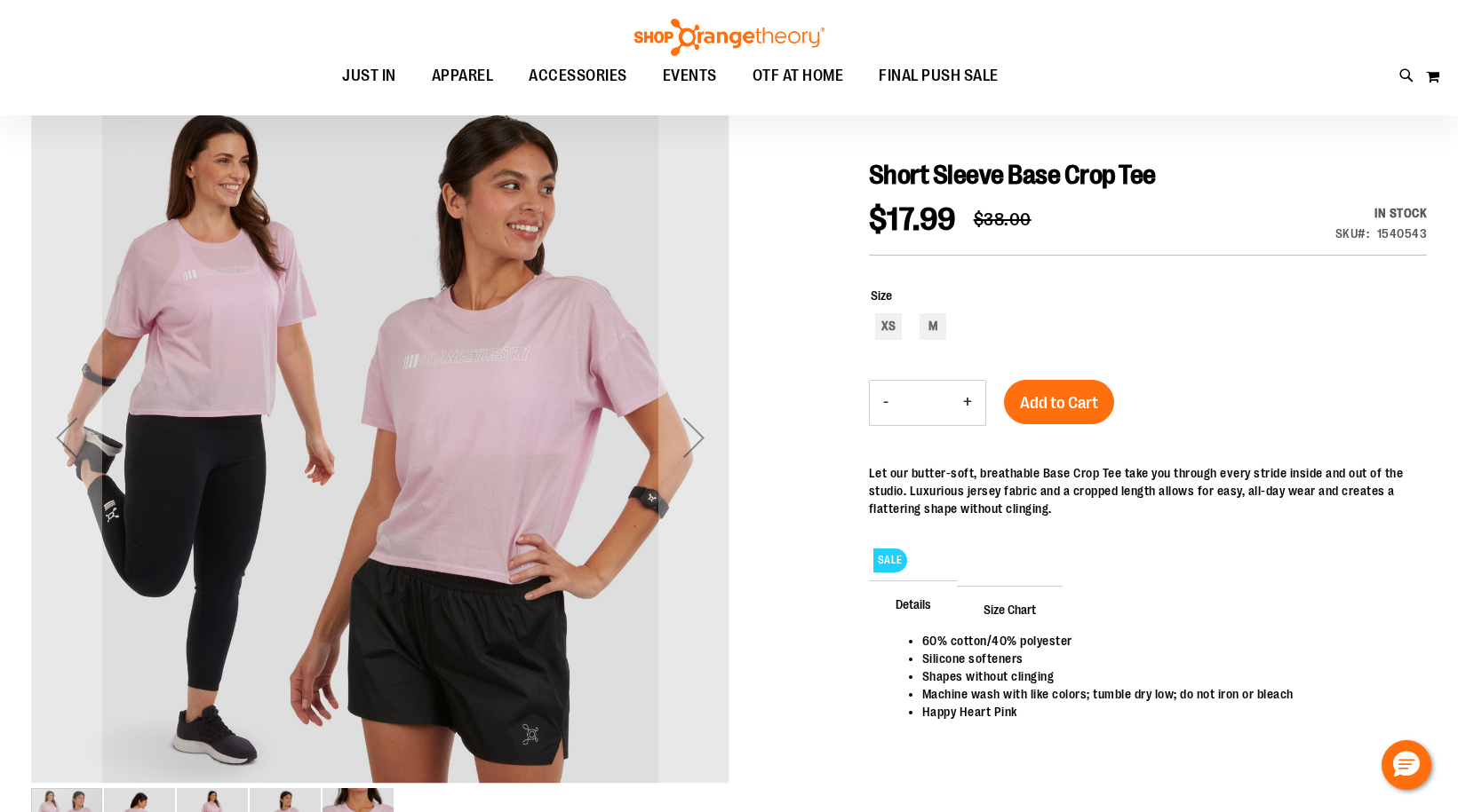
scroll to position [177, 0]
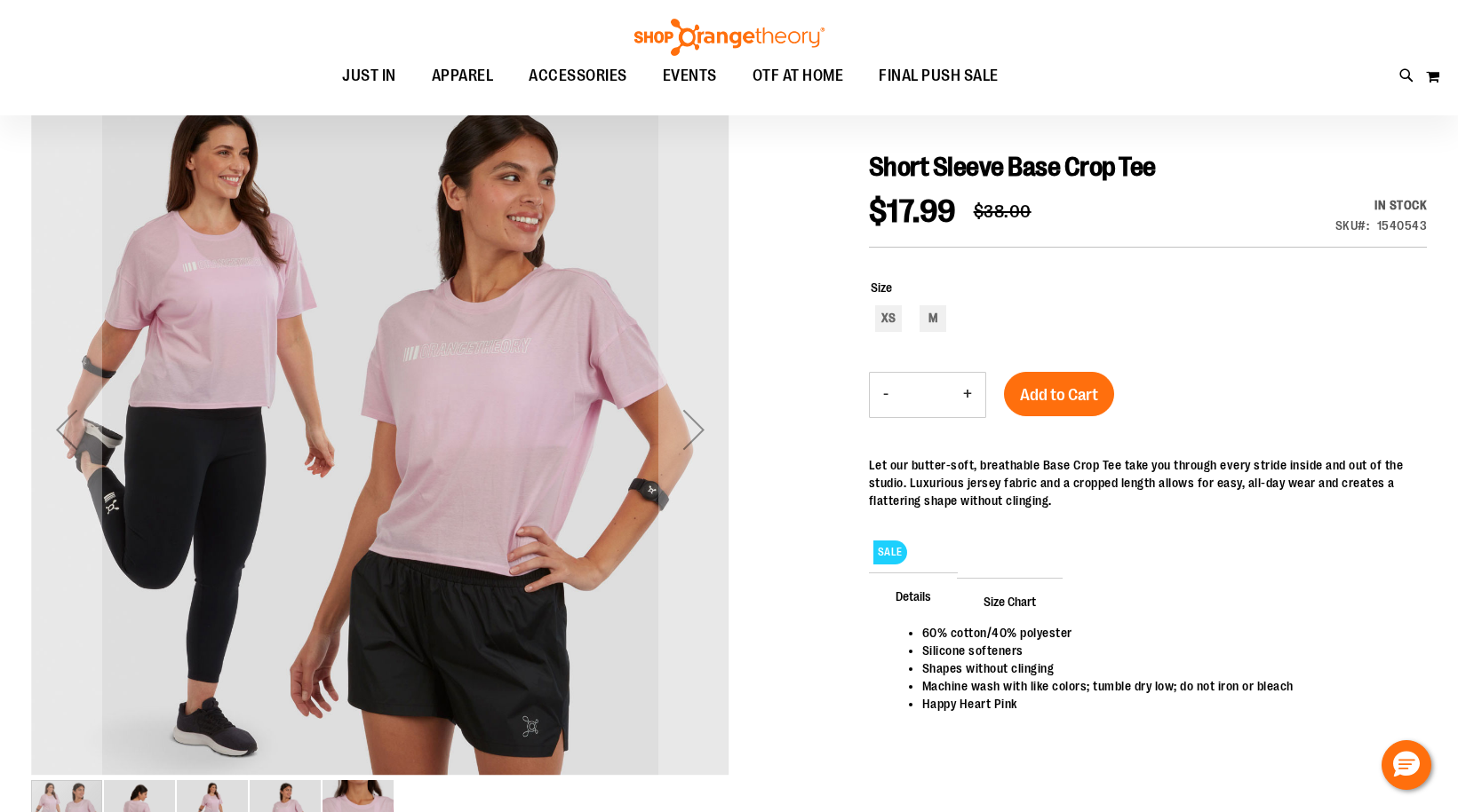
click at [700, 419] on div "Next" at bounding box center [694, 430] width 71 height 71
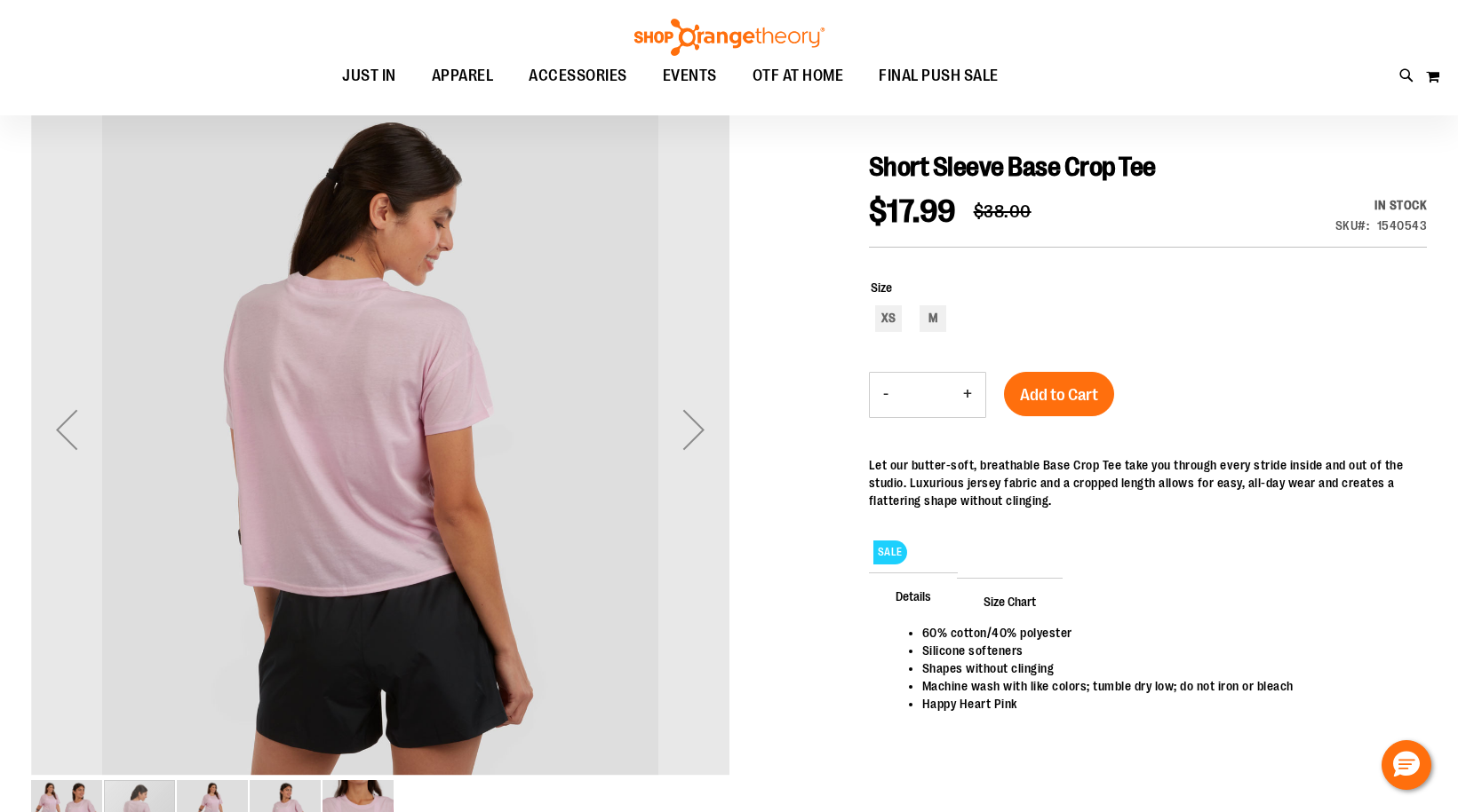
click at [700, 419] on div "Next" at bounding box center [694, 430] width 71 height 71
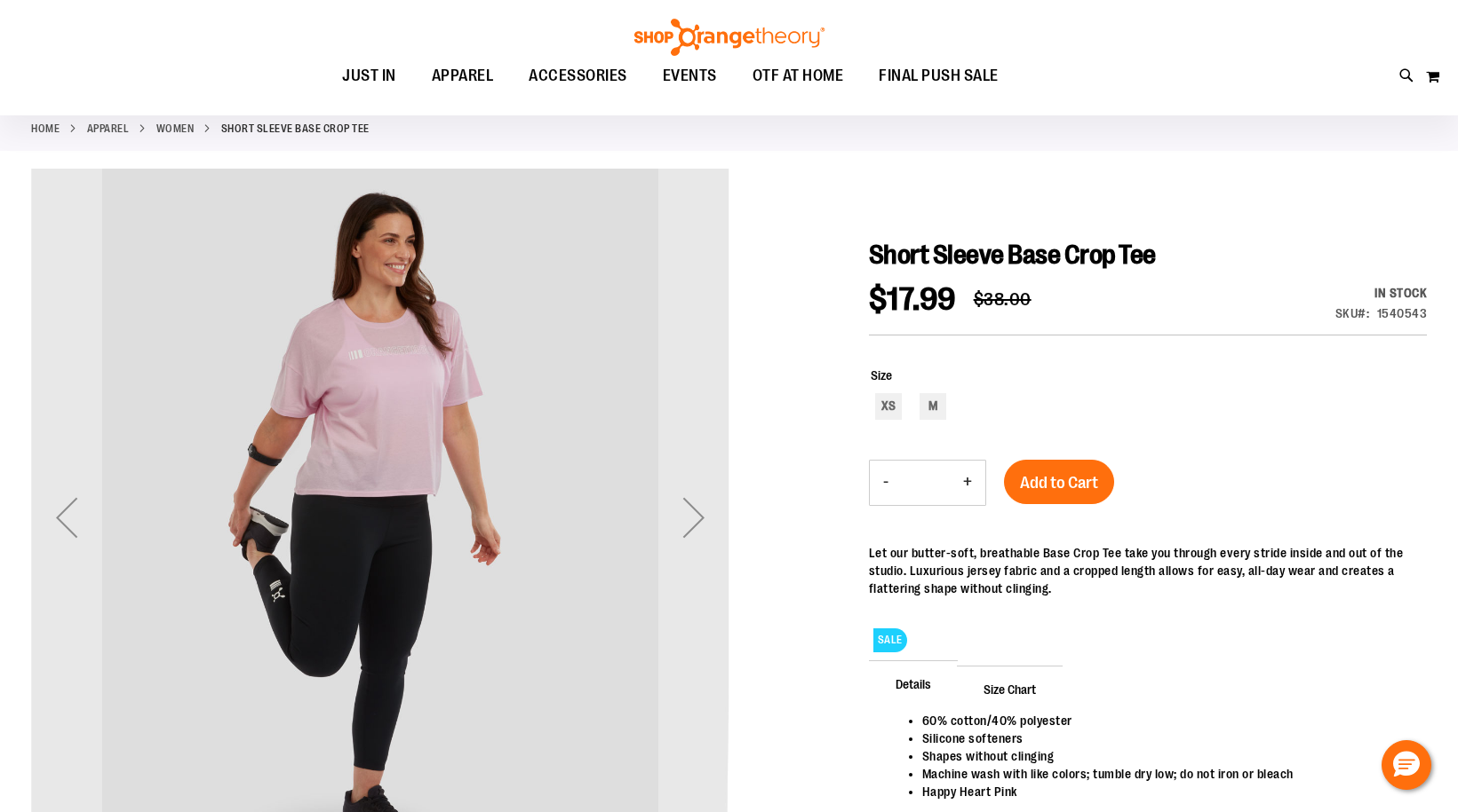
scroll to position [88, 0]
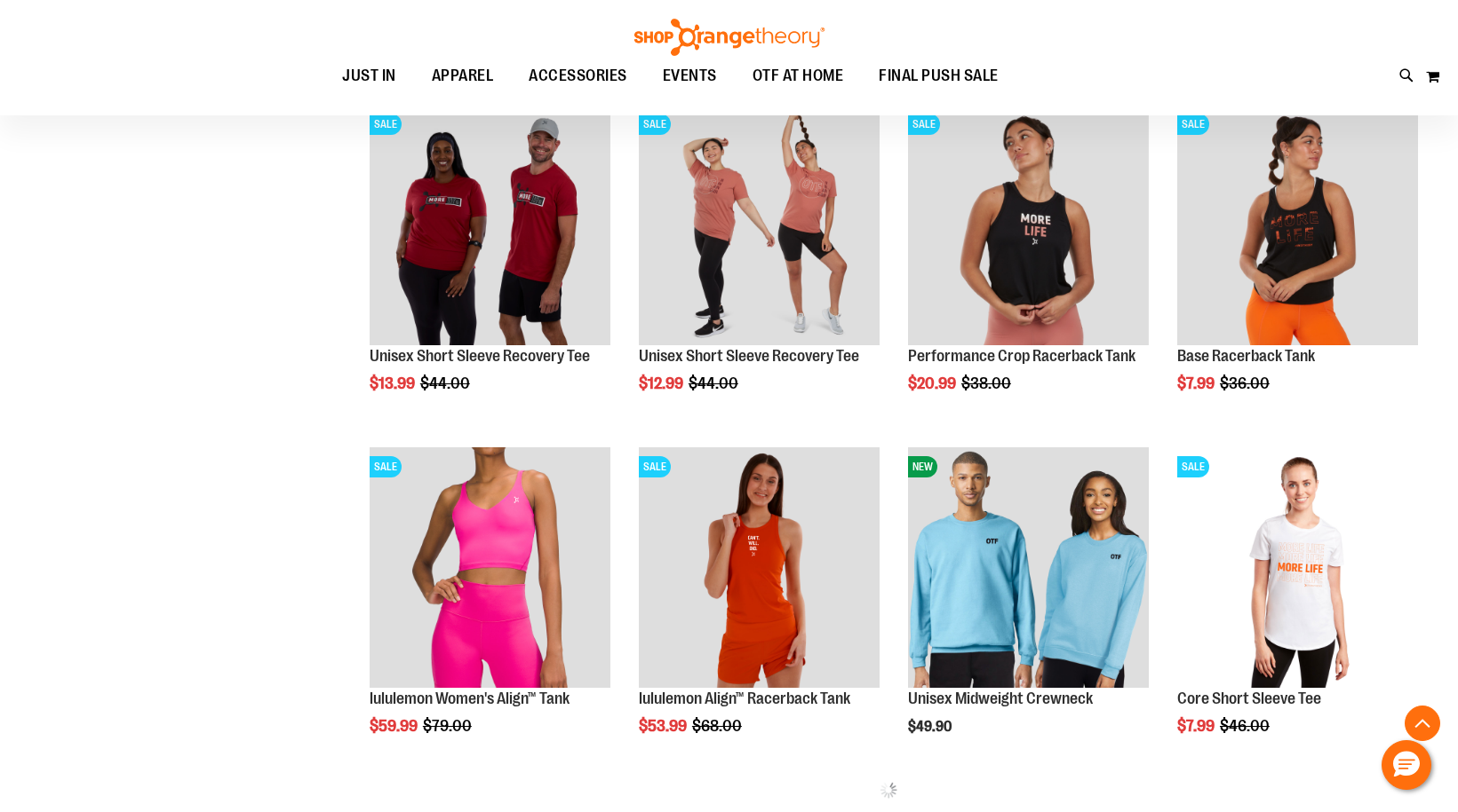
scroll to position [651, 0]
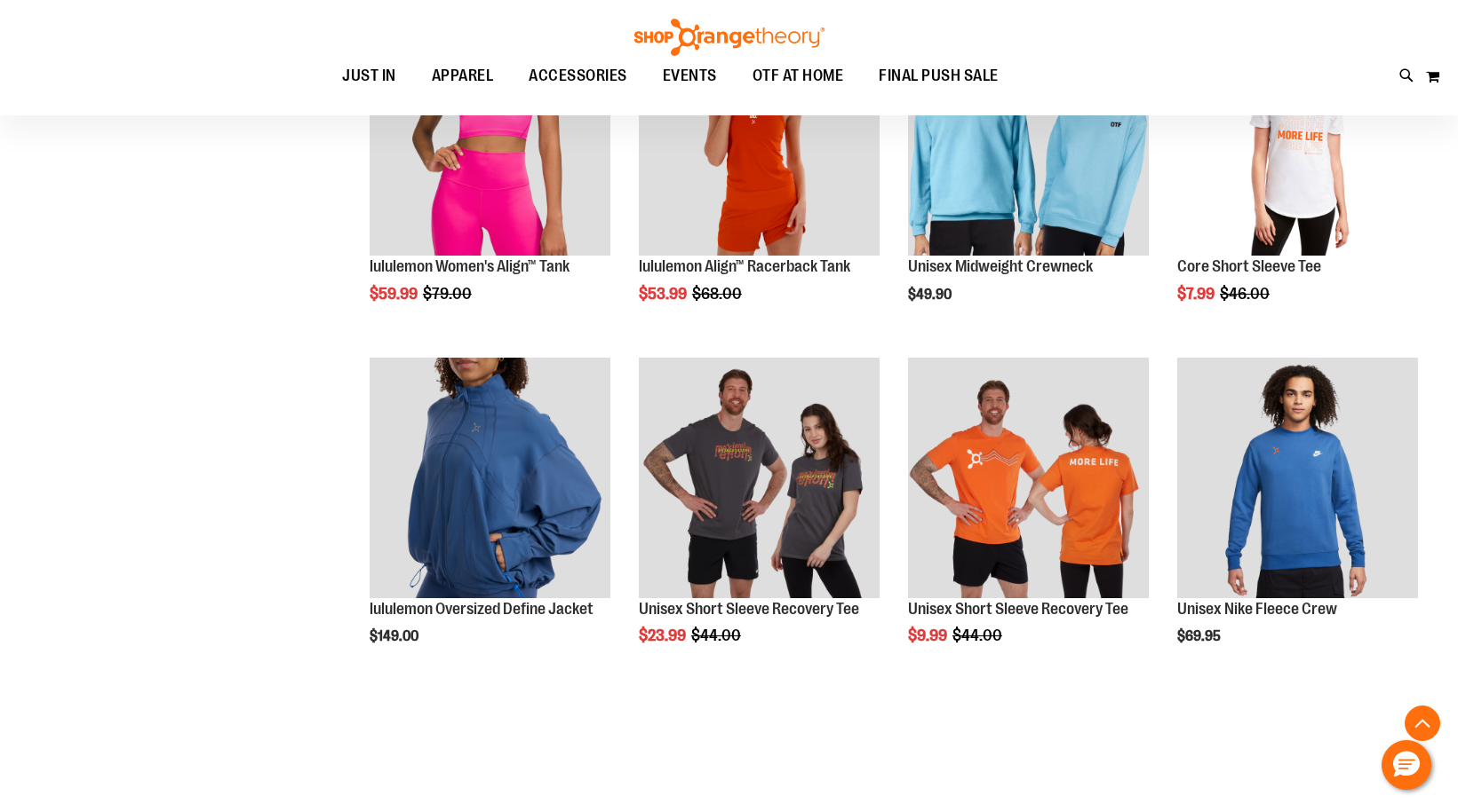
scroll to position [1094, 0]
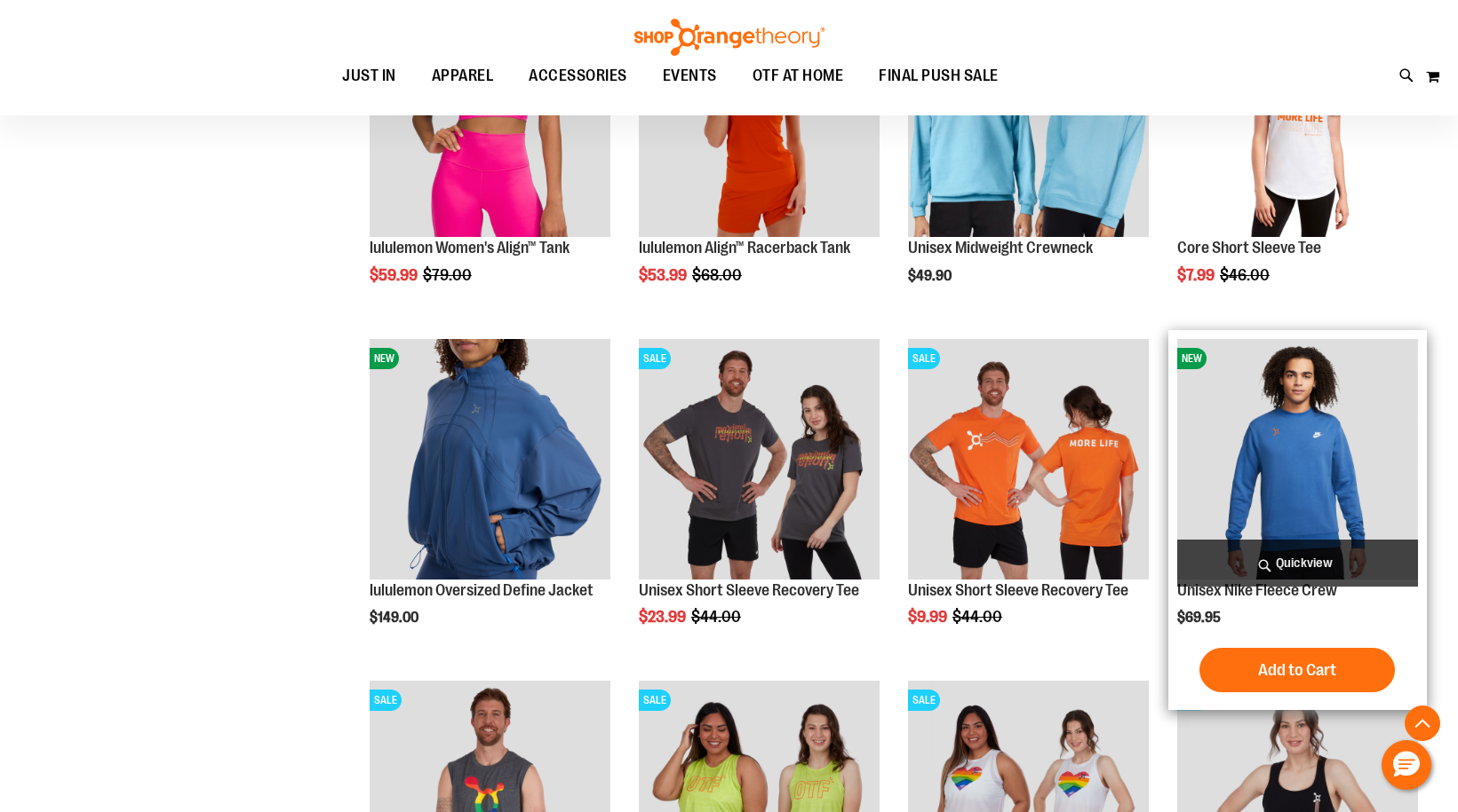
scroll to position [1361, 0]
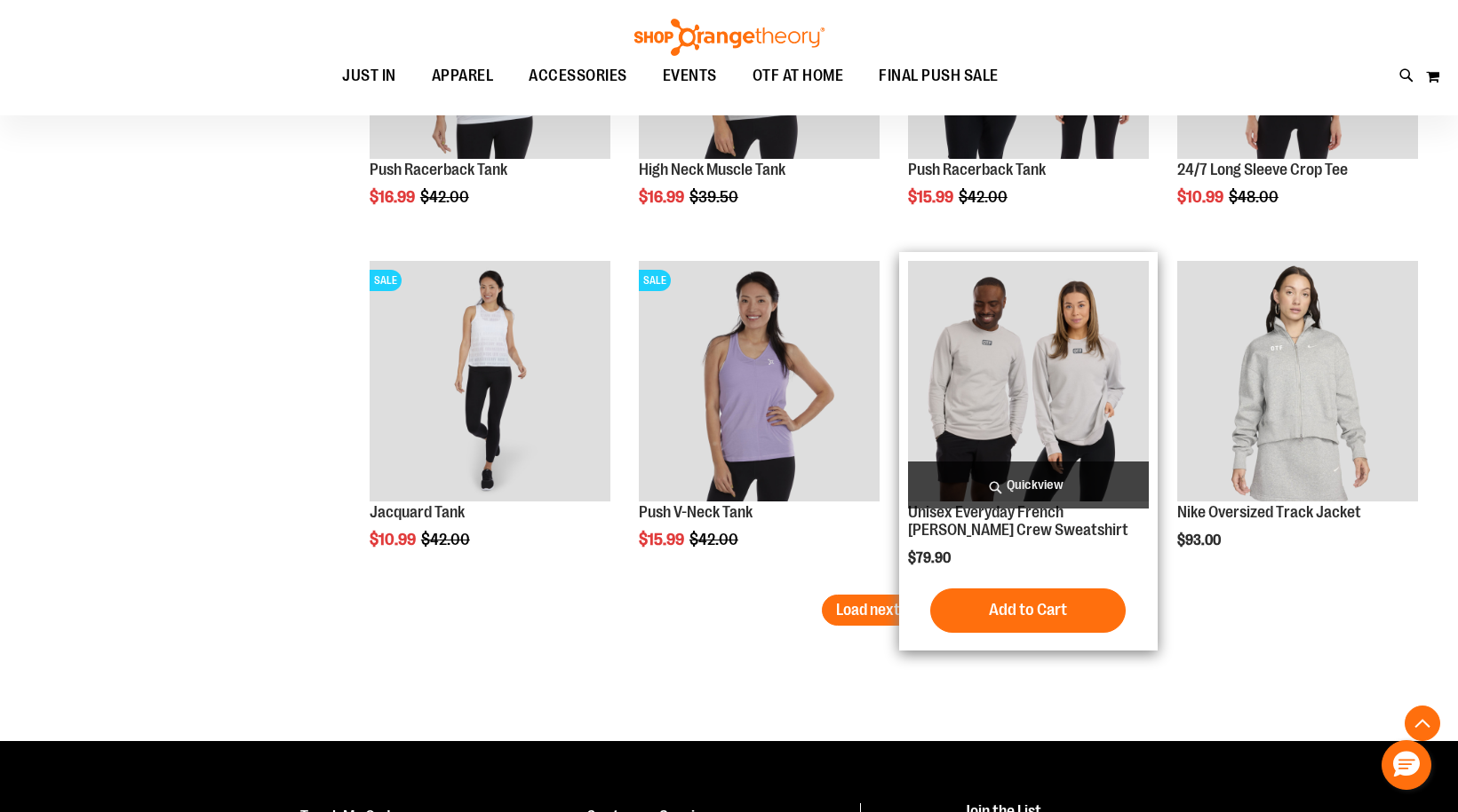
scroll to position [2922, 0]
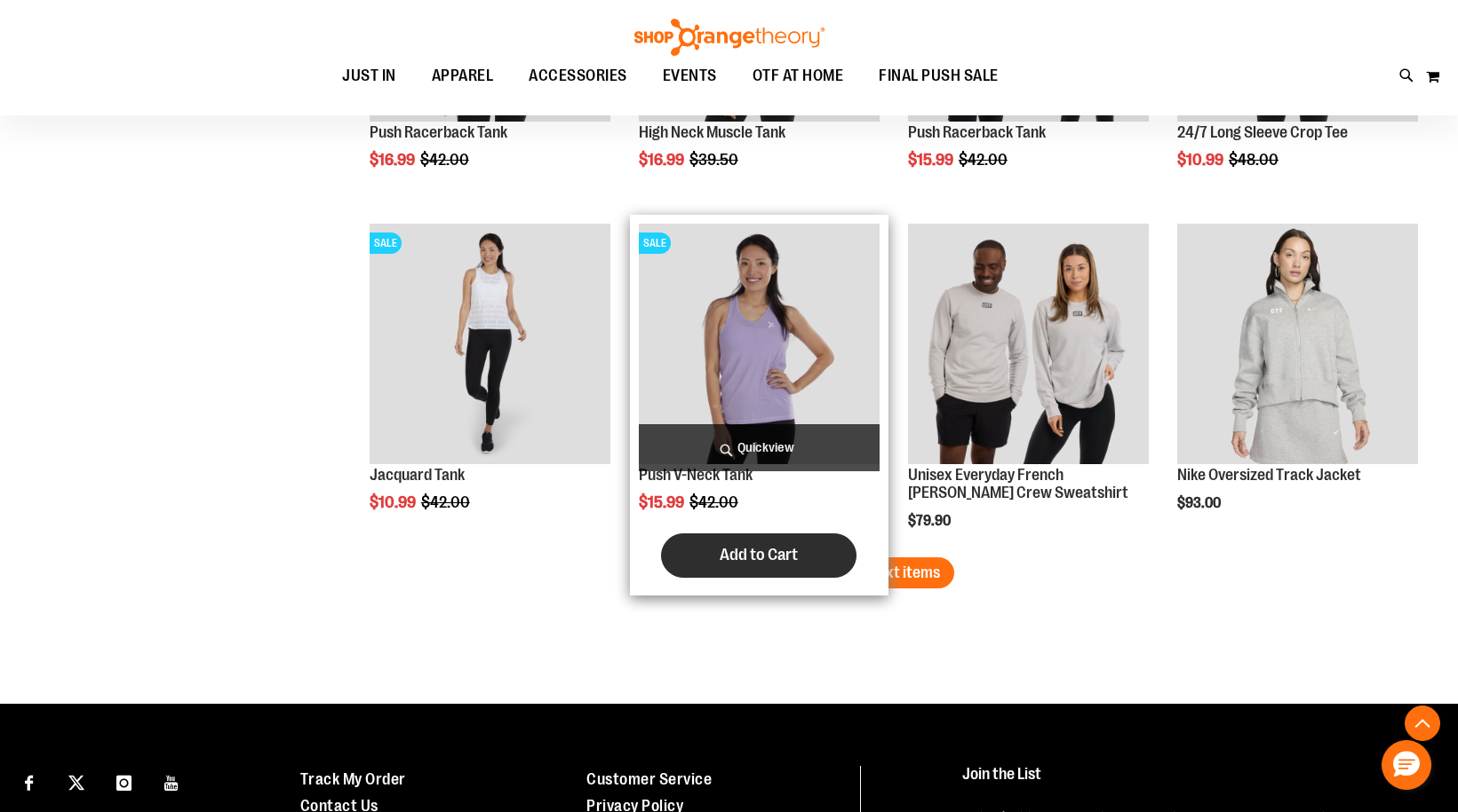
click at [838, 578] on button "Add to Cart" at bounding box center [758, 556] width 195 height 44
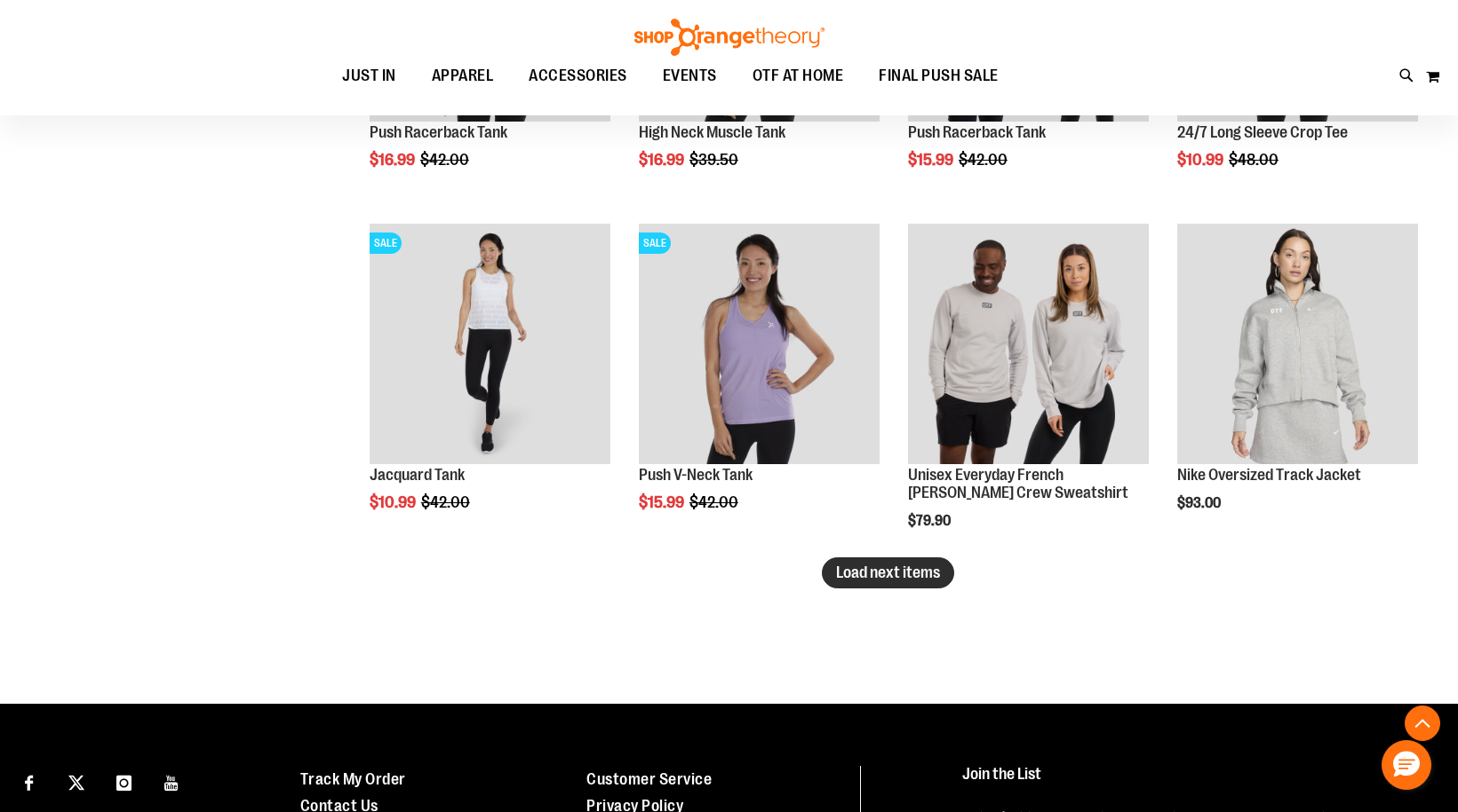
click at [852, 571] on span "Load next items" at bounding box center [887, 572] width 104 height 18
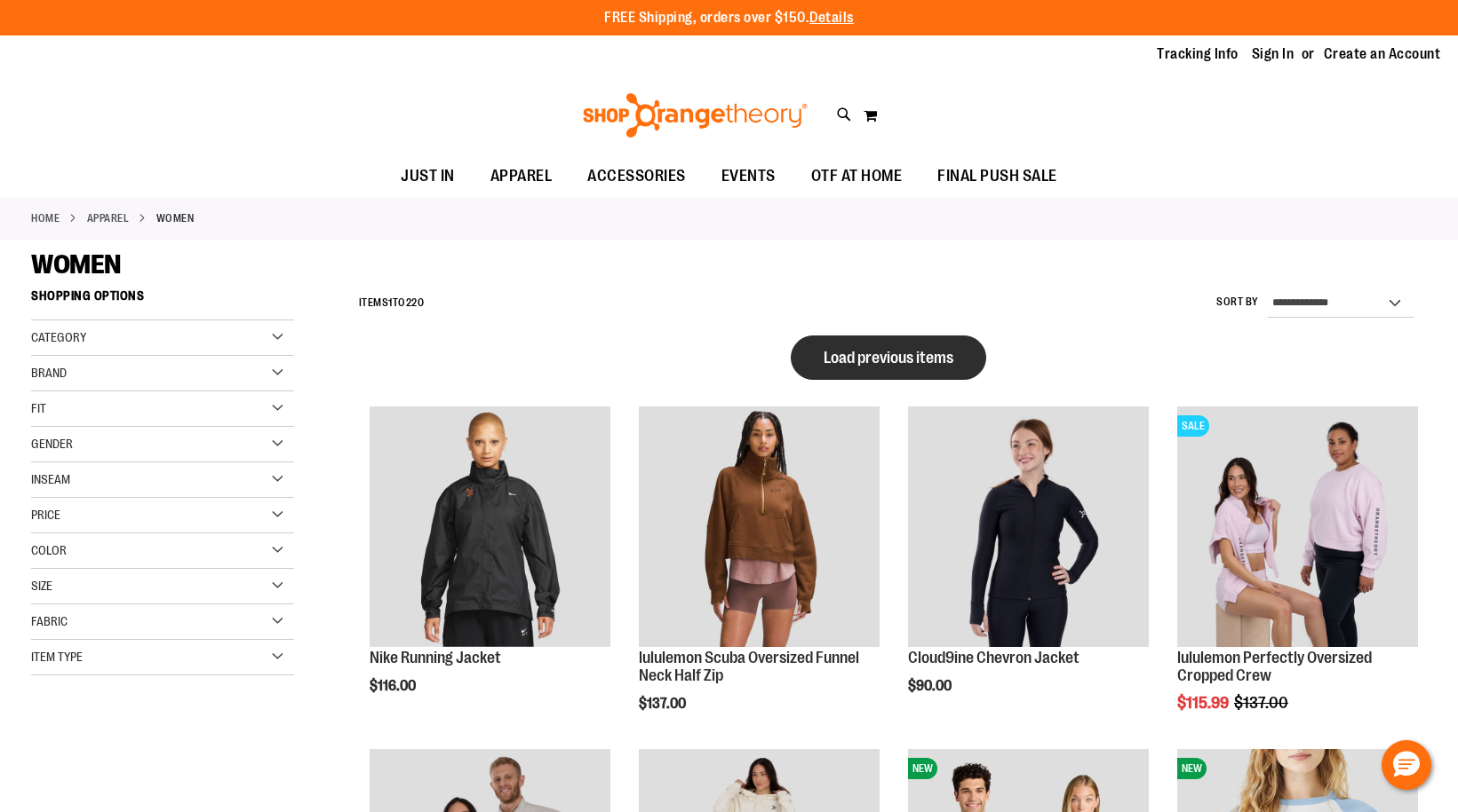
click at [945, 359] on span "Load previous items" at bounding box center [888, 357] width 130 height 18
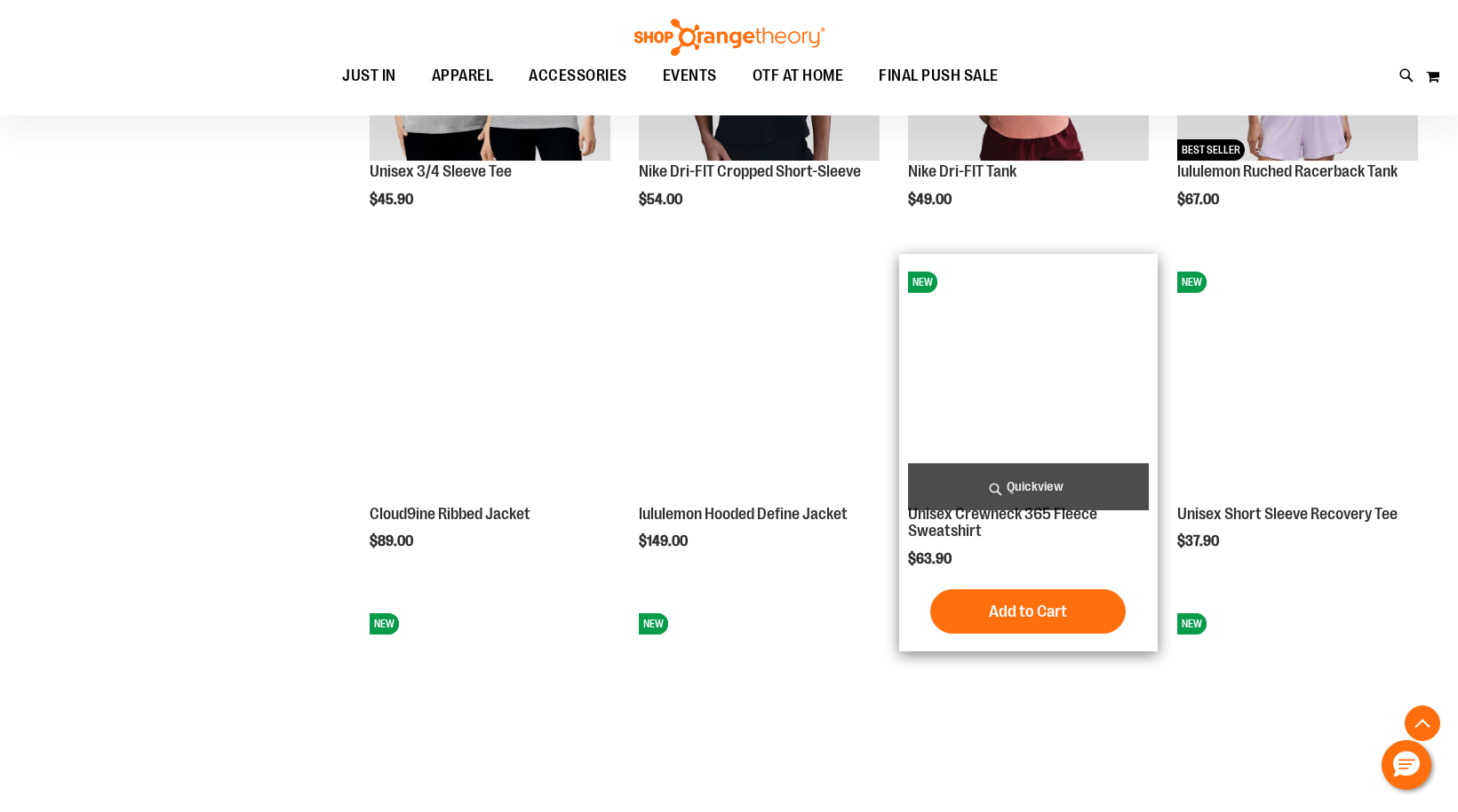
scroll to position [2219, 0]
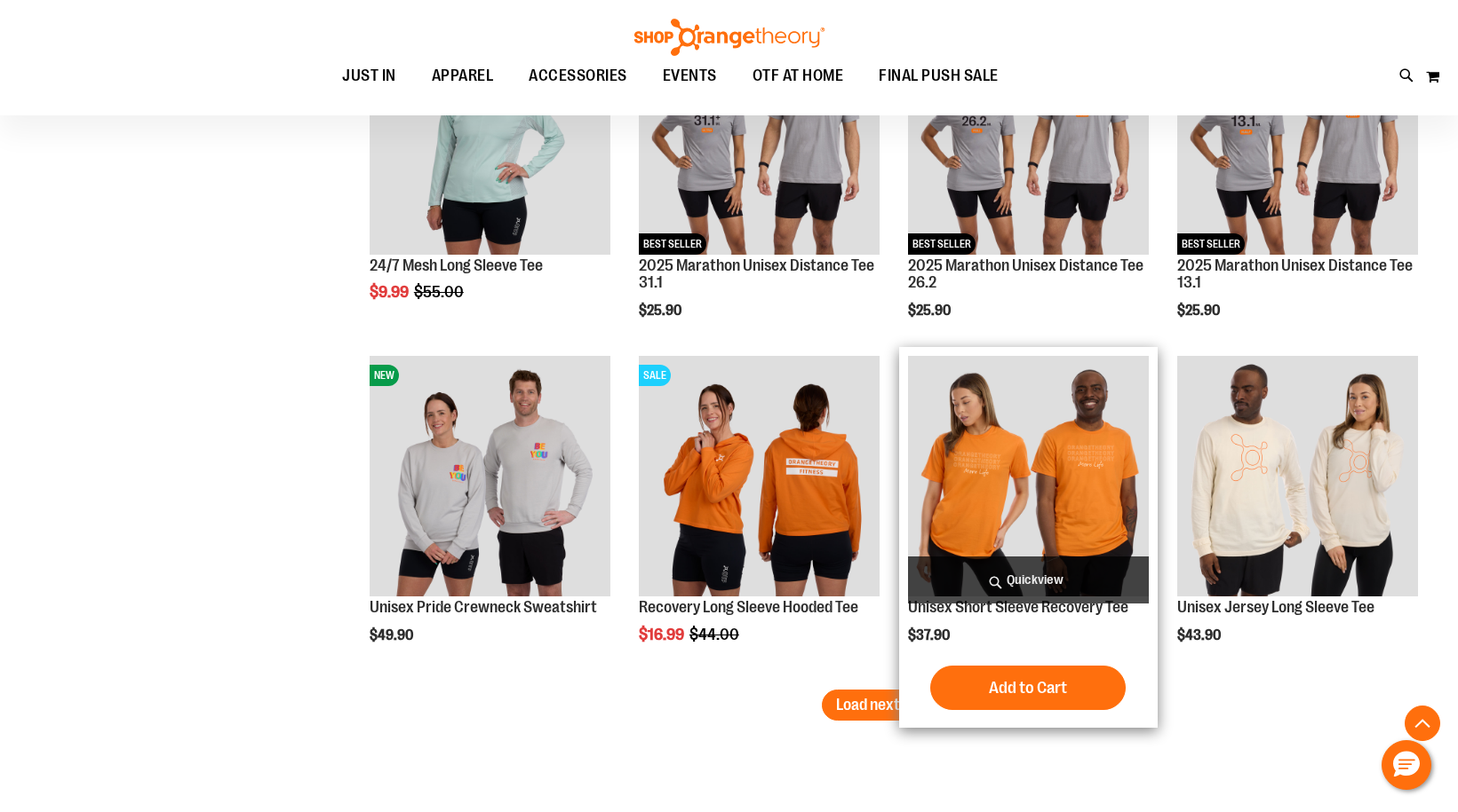
scroll to position [3906, 0]
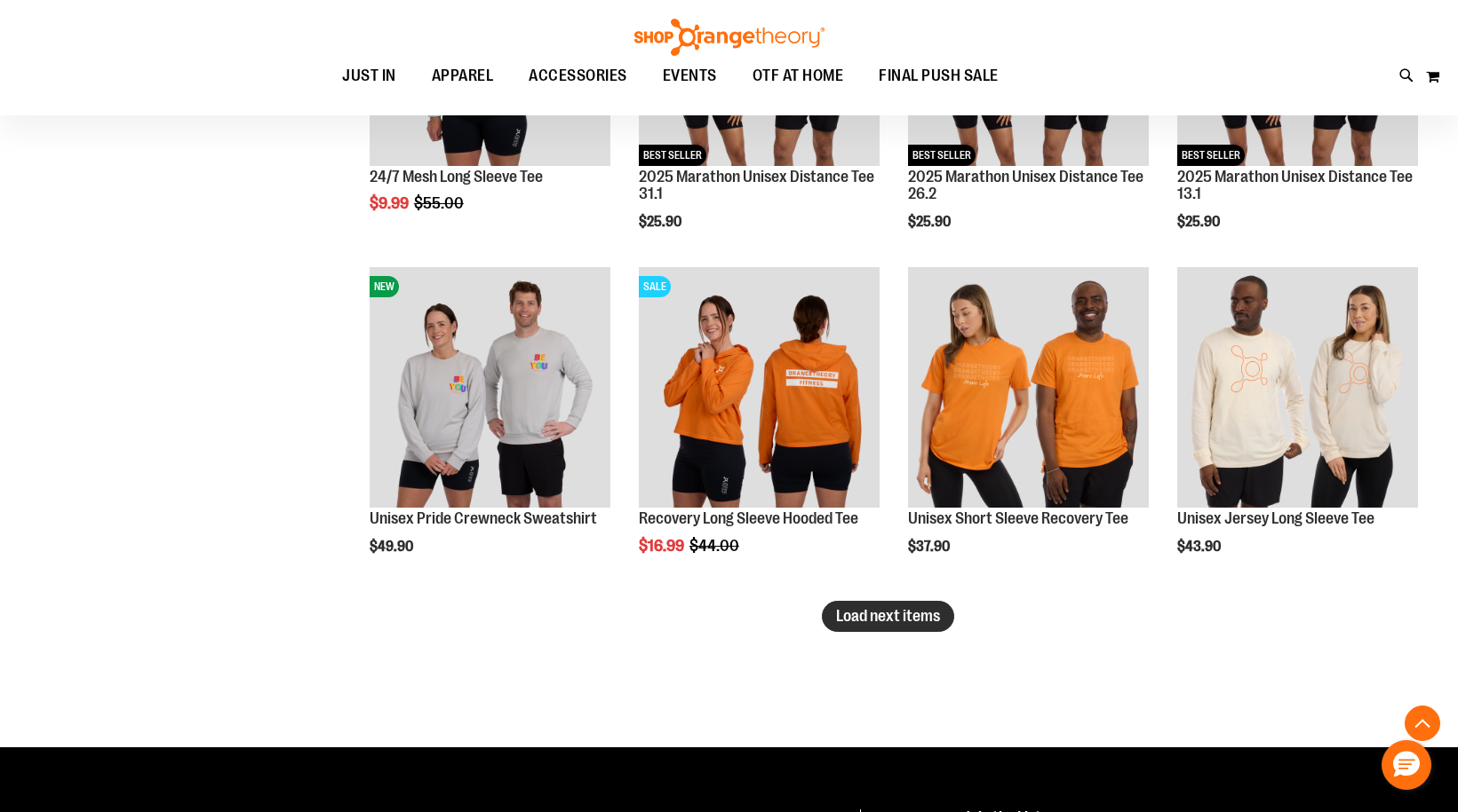
click at [923, 627] on button "Load next items" at bounding box center [887, 617] width 132 height 31
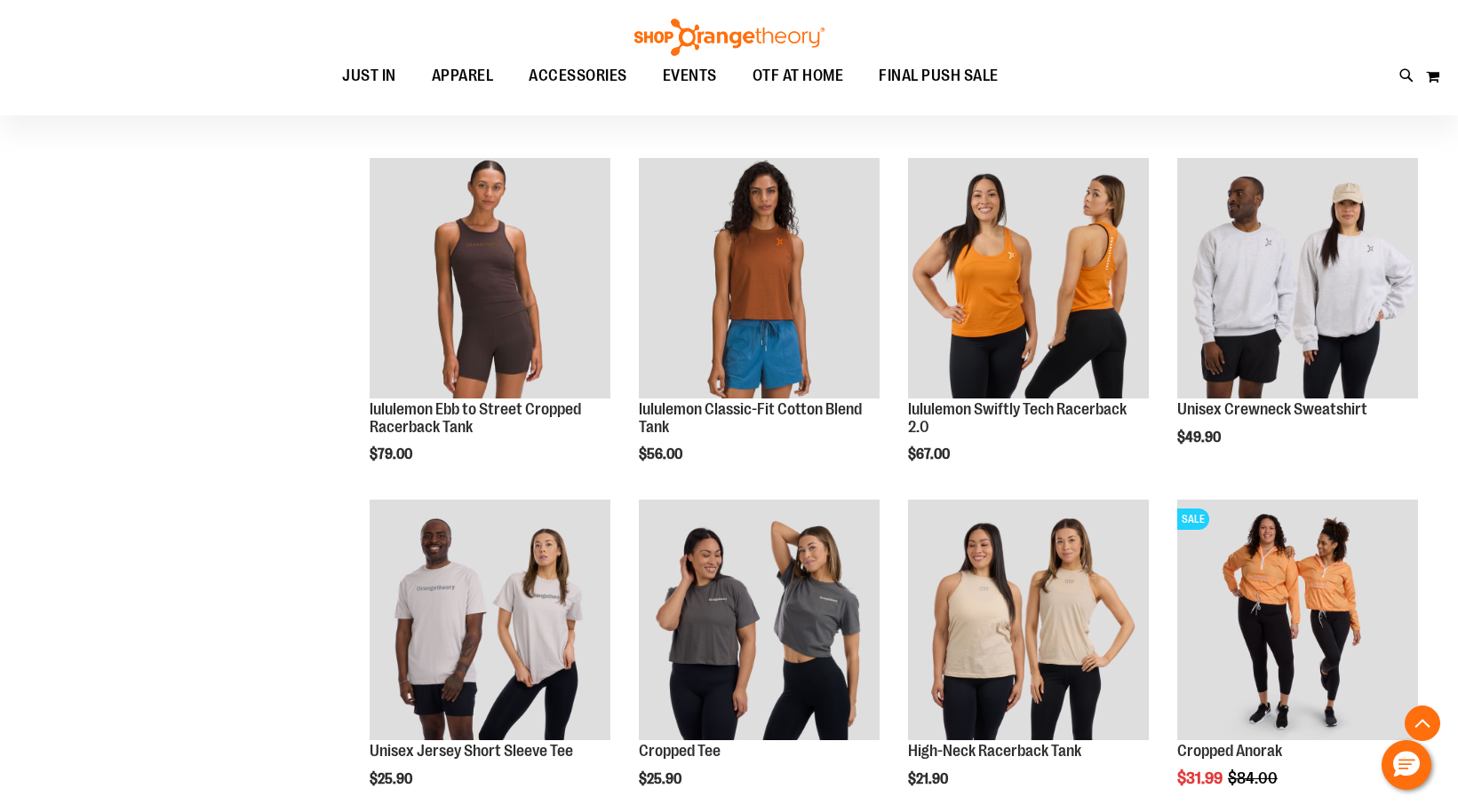
scroll to position [4705, 0]
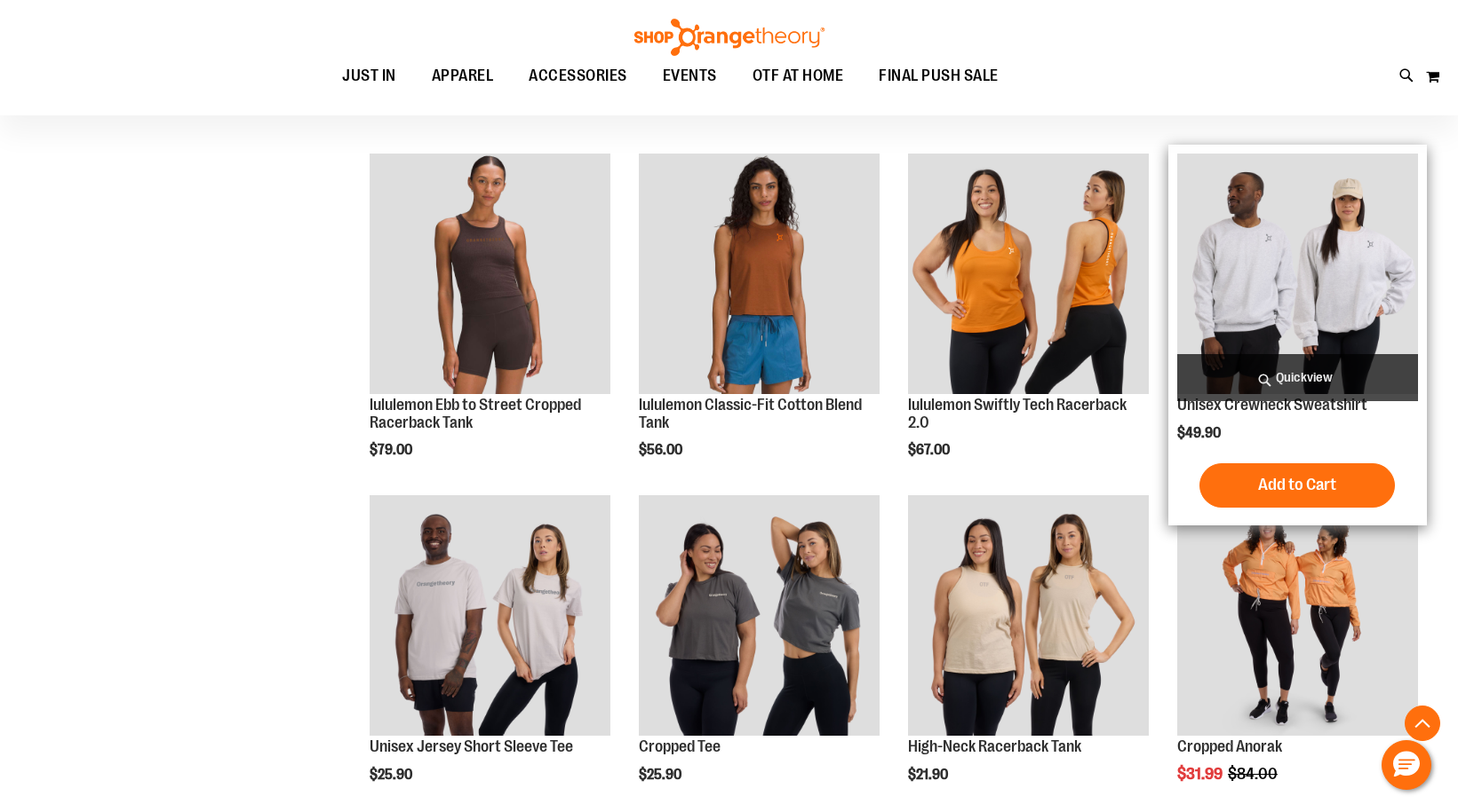
click at [1301, 265] on img "product" at bounding box center [1298, 274] width 241 height 241
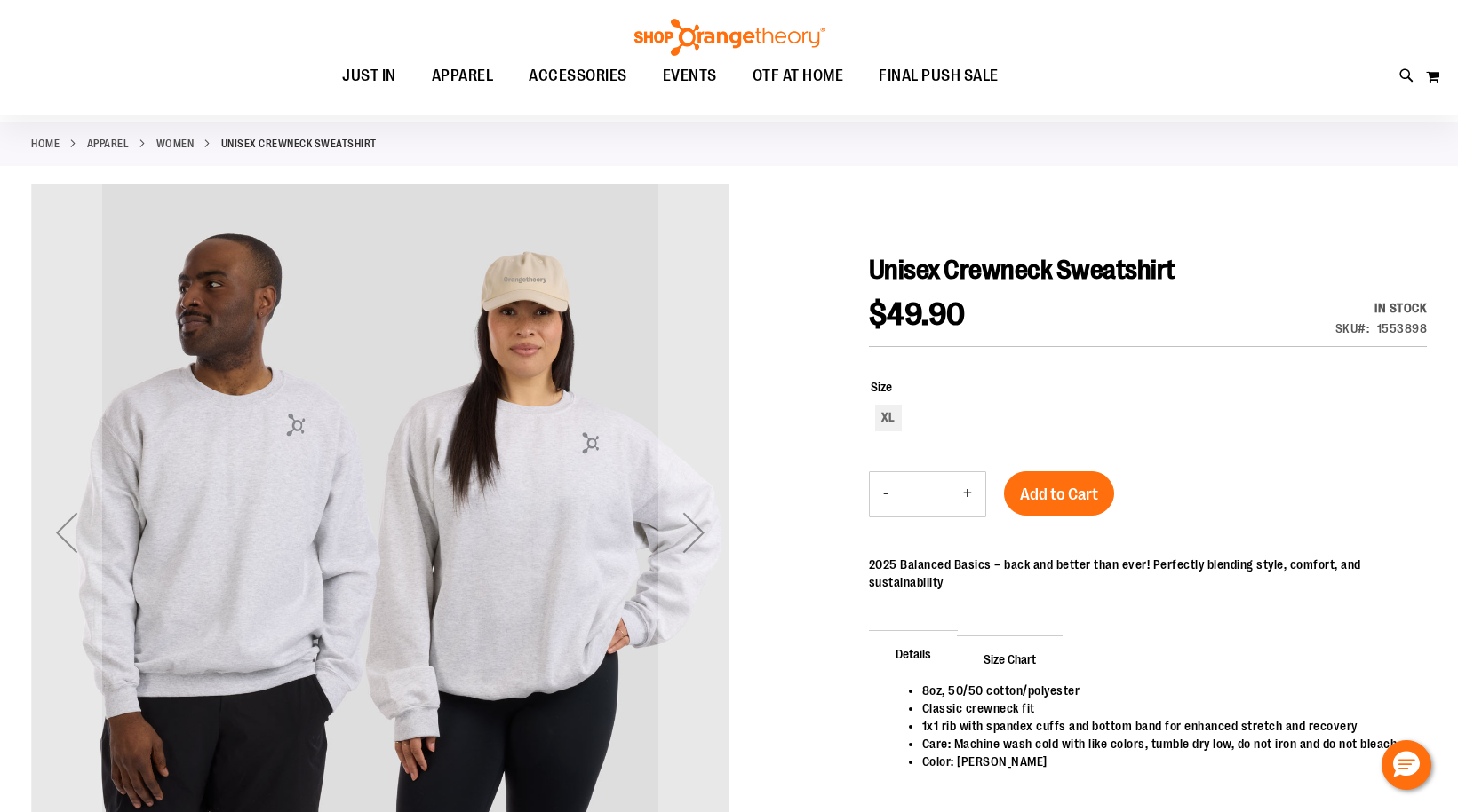
scroll to position [177, 0]
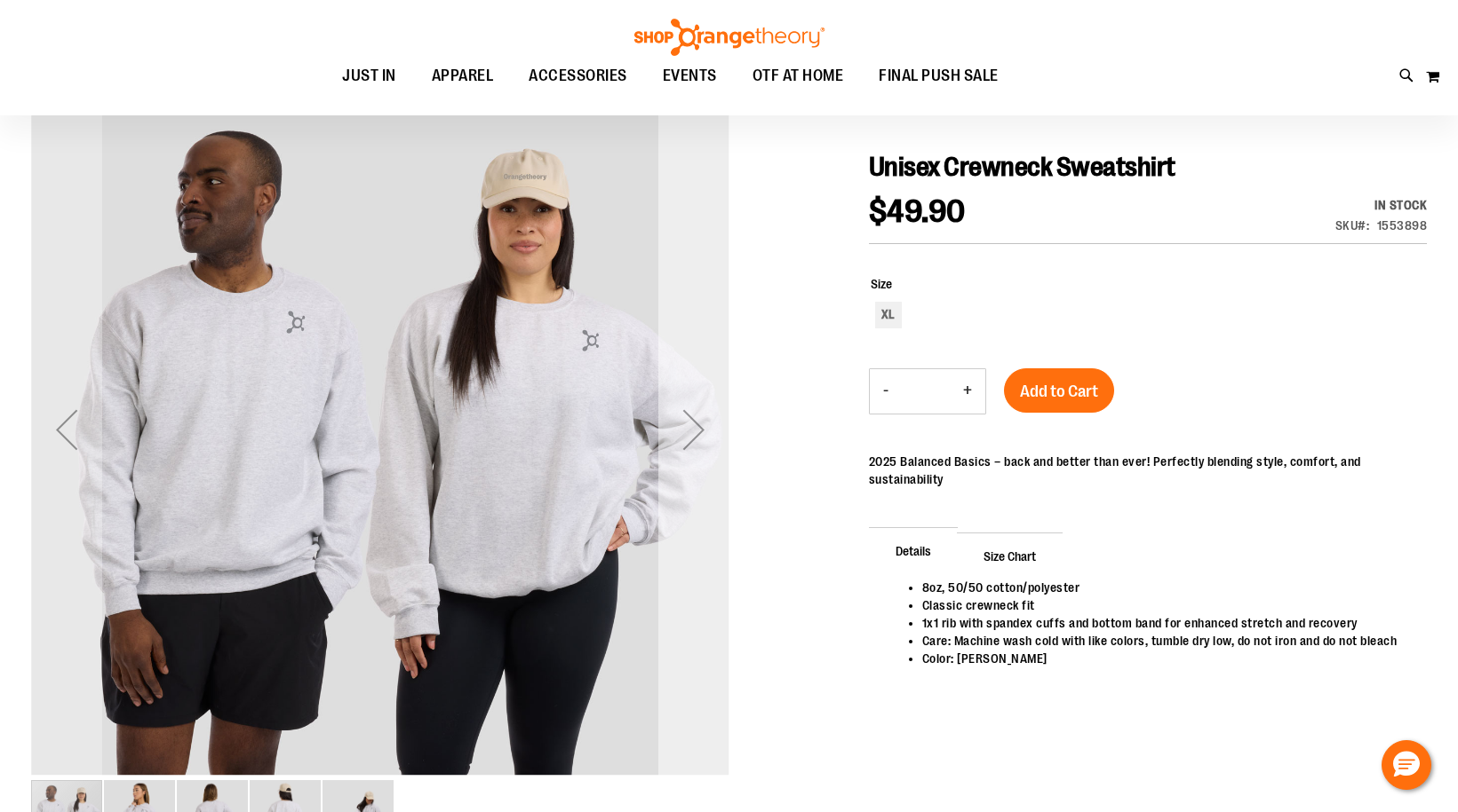
click at [689, 437] on div "Next" at bounding box center [694, 430] width 71 height 71
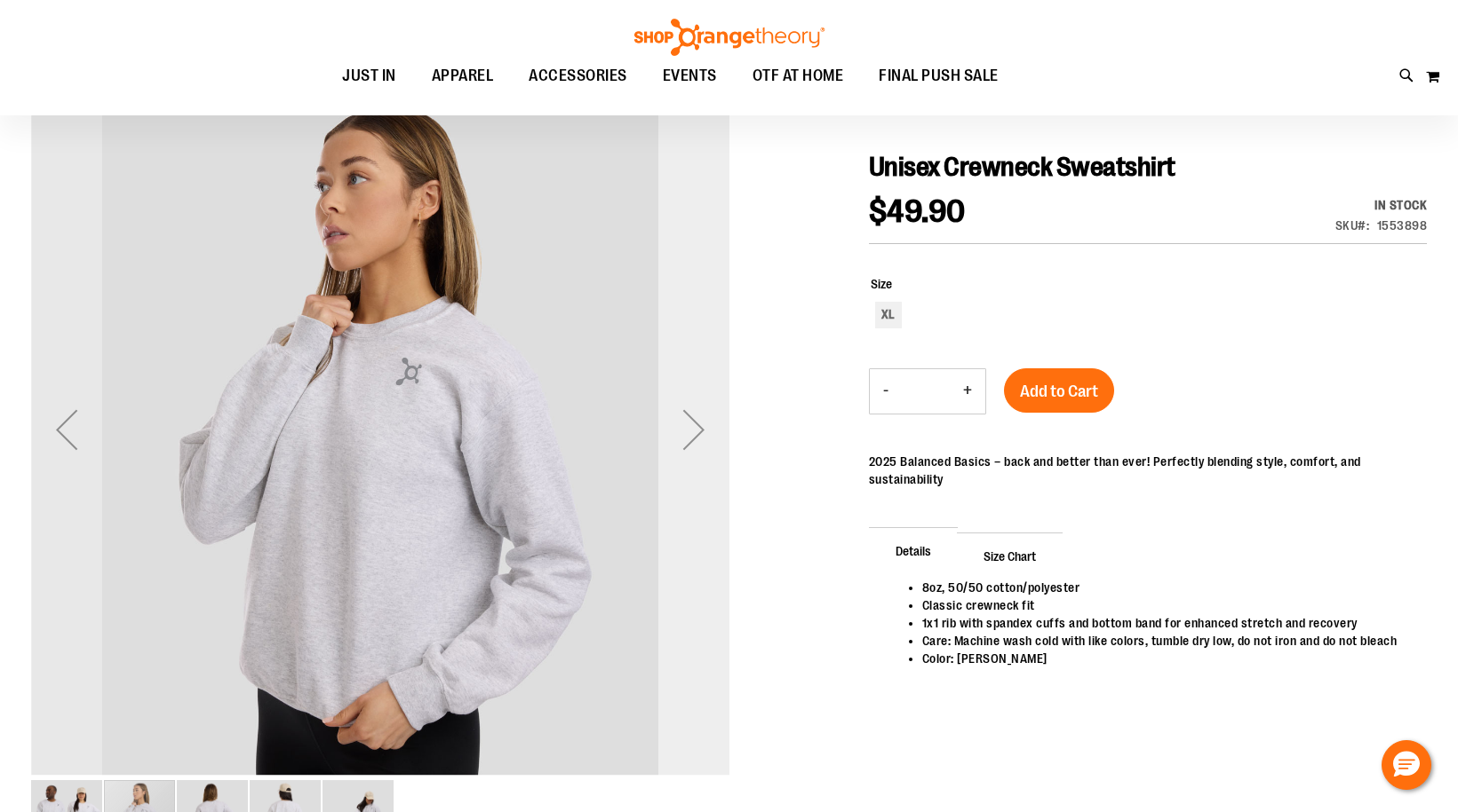
click at [689, 437] on div "Next" at bounding box center [694, 430] width 71 height 71
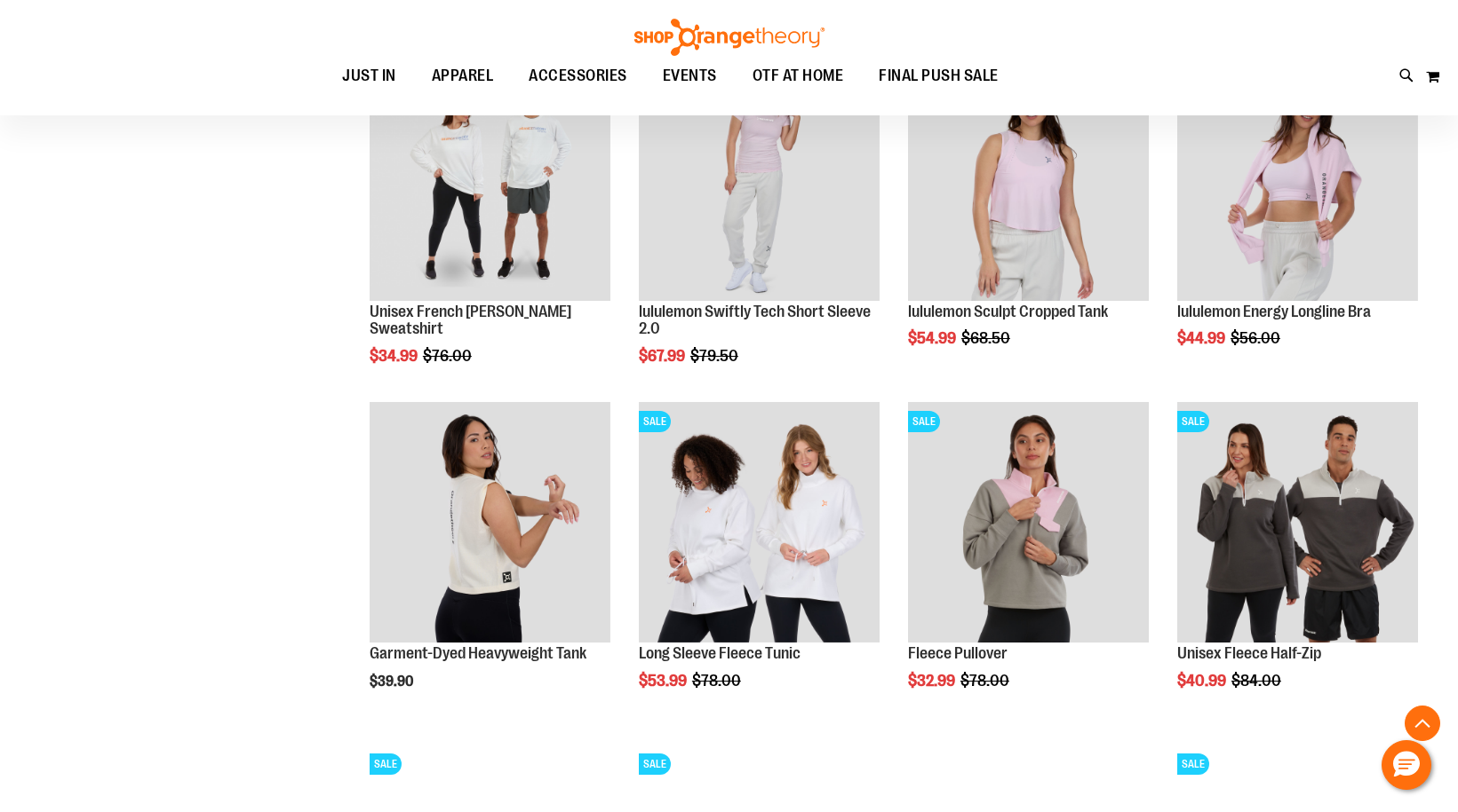
scroll to position [1419, 0]
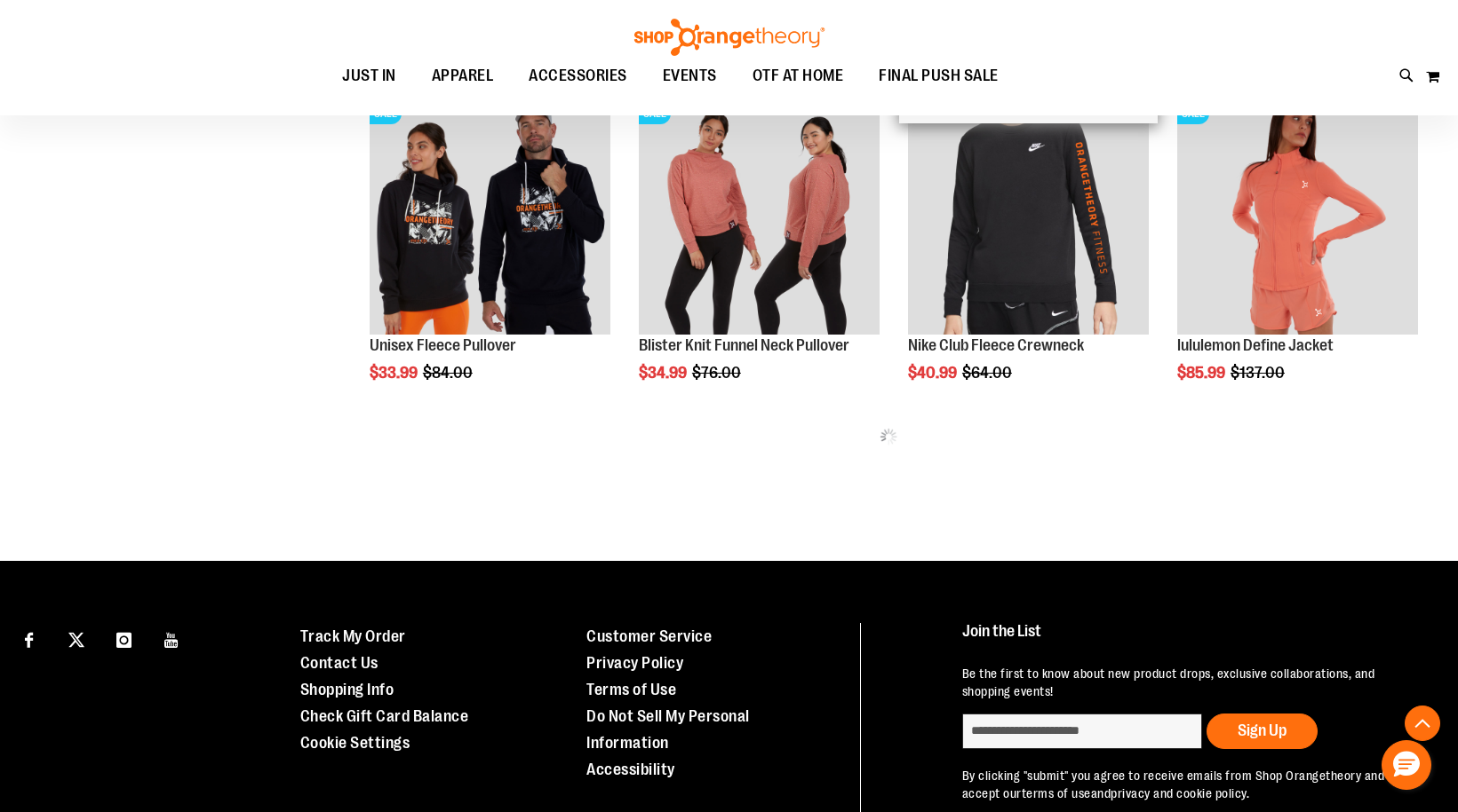
scroll to position [2042, 0]
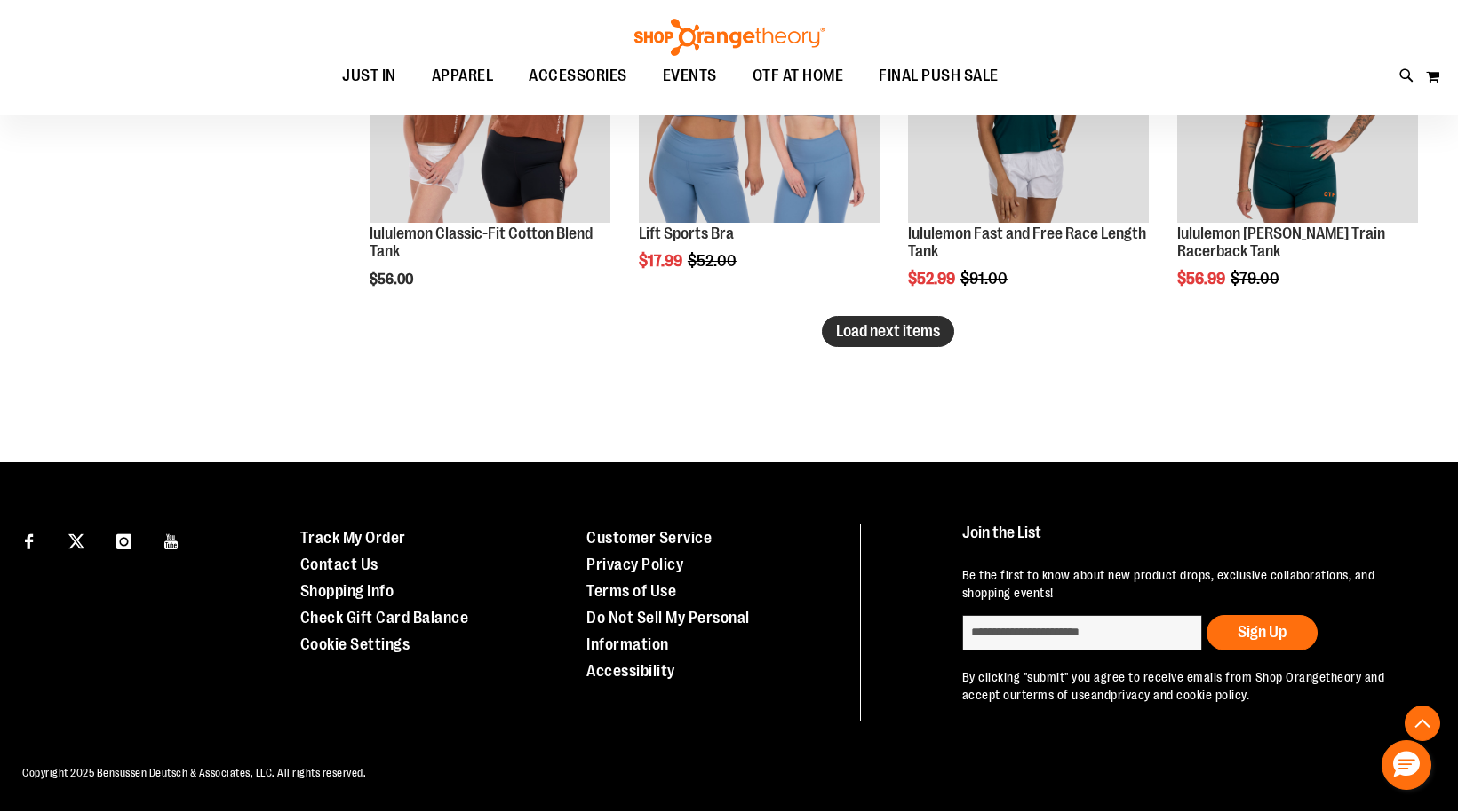
click at [900, 318] on button "Load next items" at bounding box center [887, 331] width 132 height 31
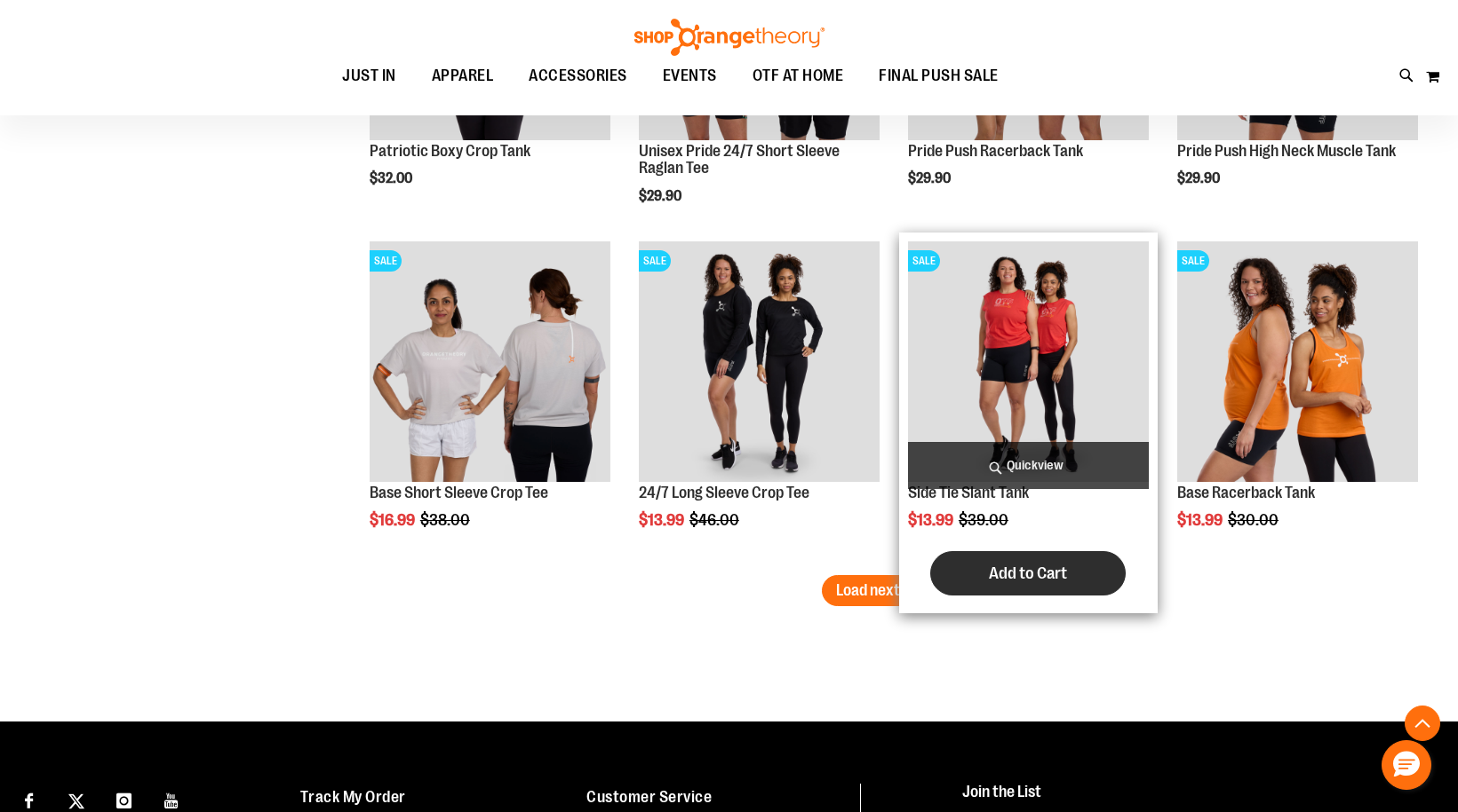
scroll to position [3963, 0]
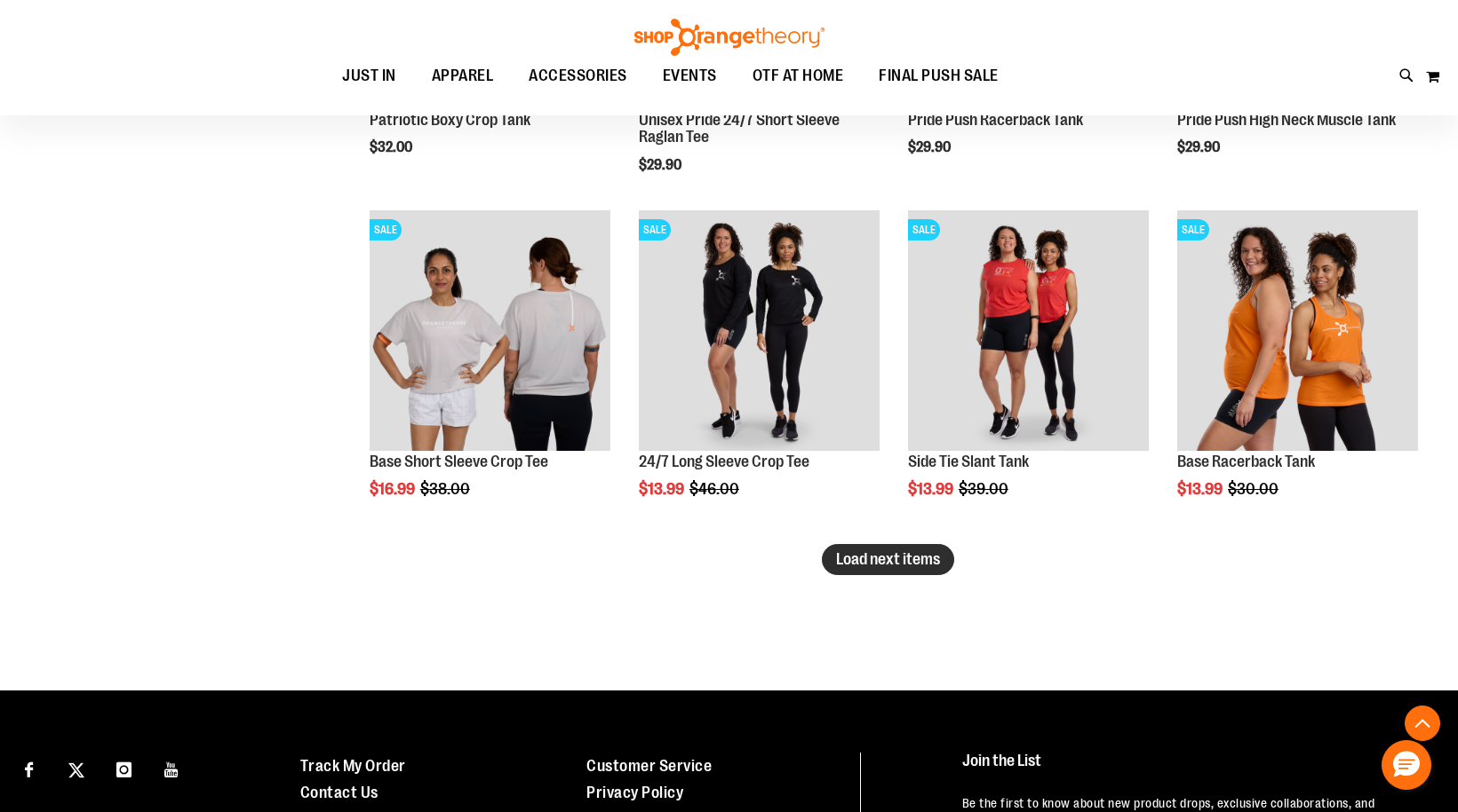
click at [851, 568] on span "Load next items" at bounding box center [887, 559] width 104 height 18
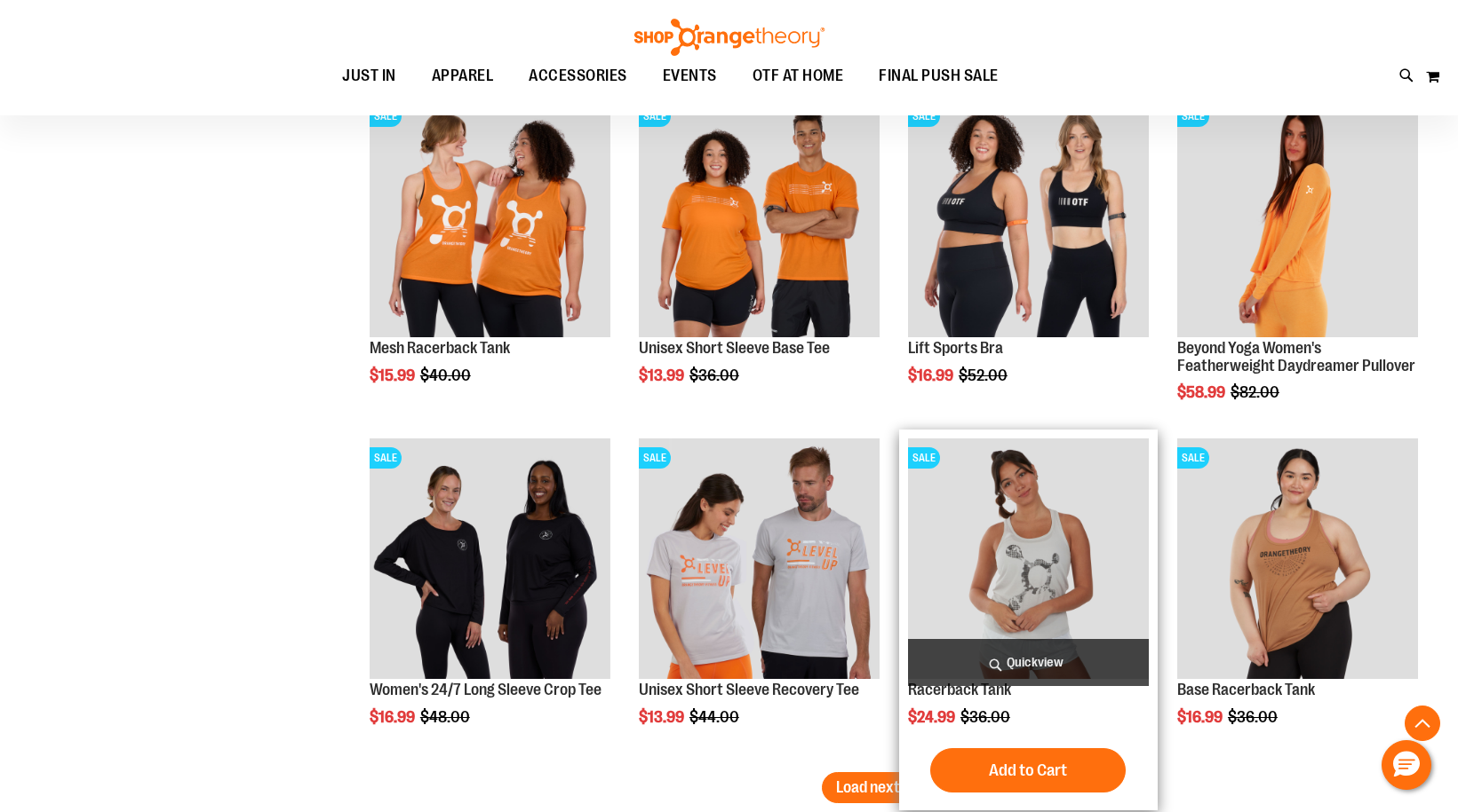
scroll to position [4940, 0]
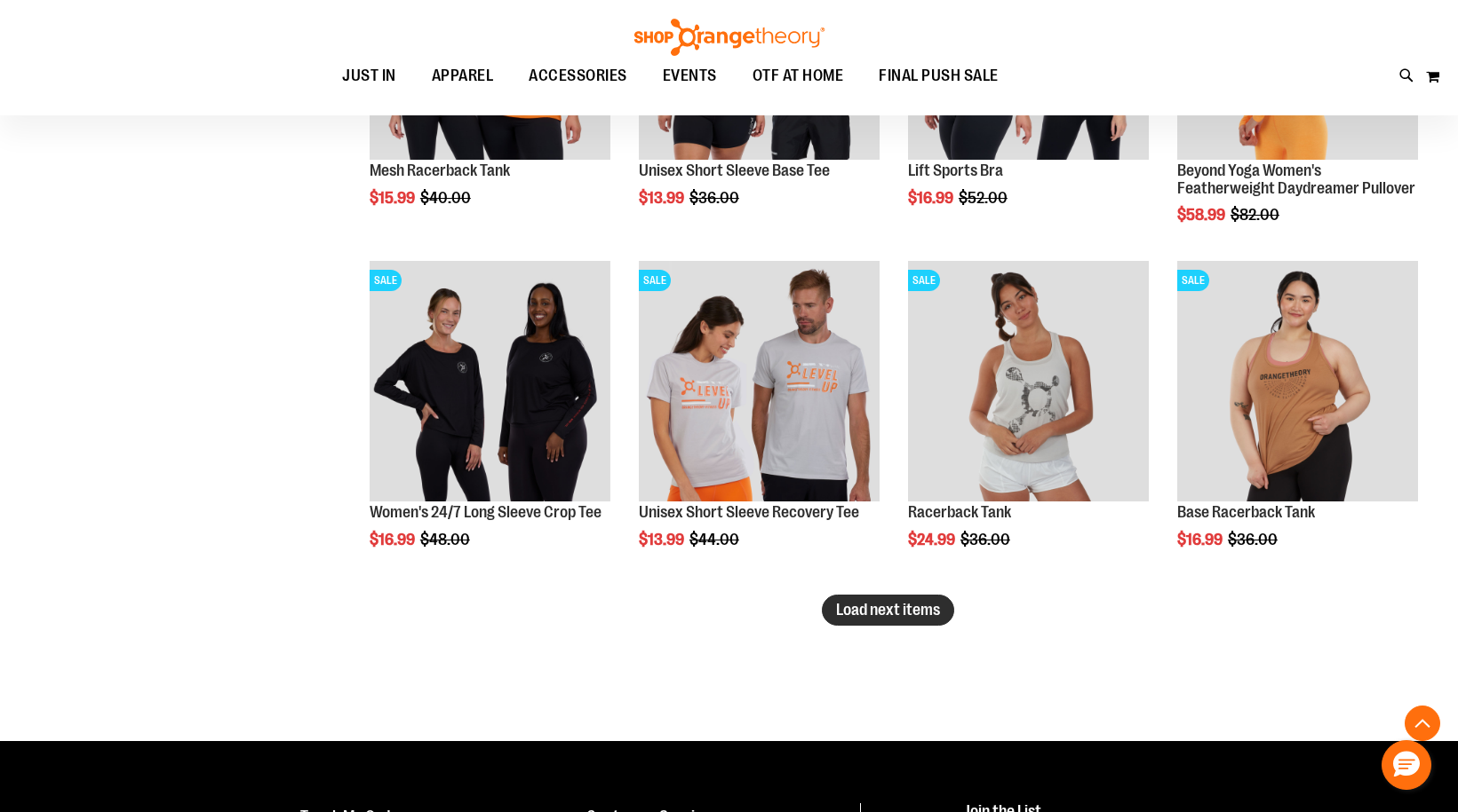
click at [859, 616] on span "Load next items" at bounding box center [887, 609] width 104 height 18
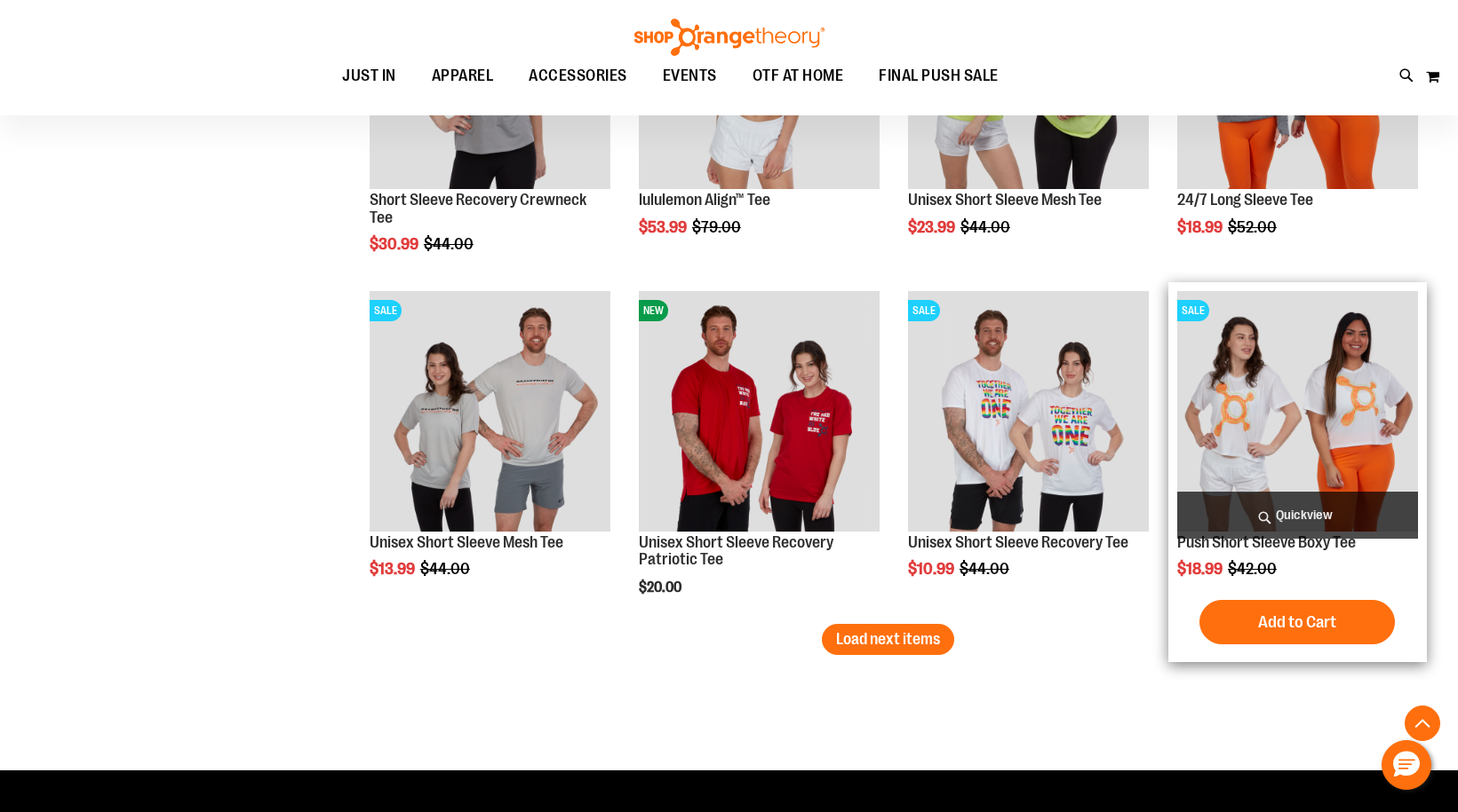
scroll to position [6005, 0]
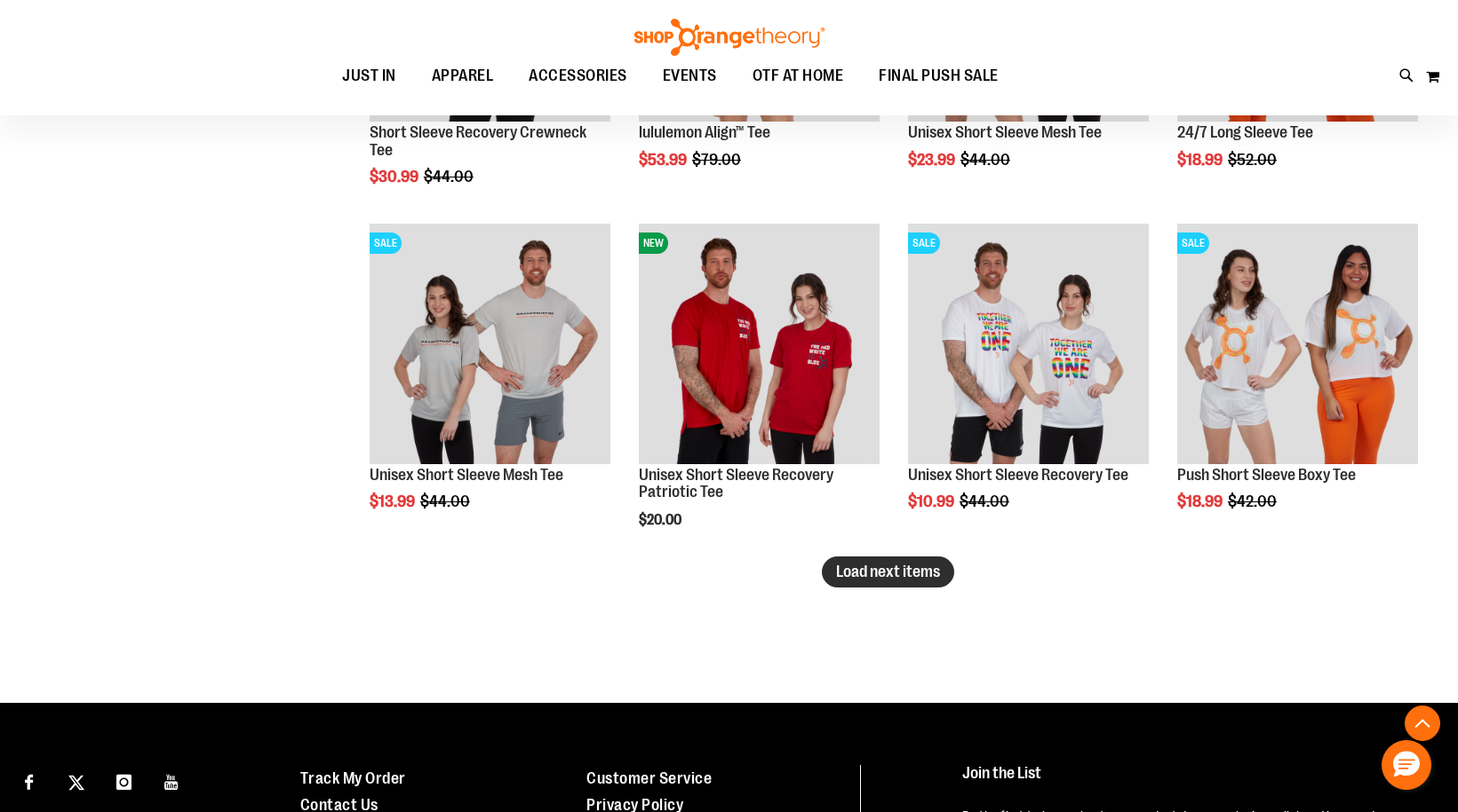
click at [924, 571] on span "Load next items" at bounding box center [887, 571] width 104 height 18
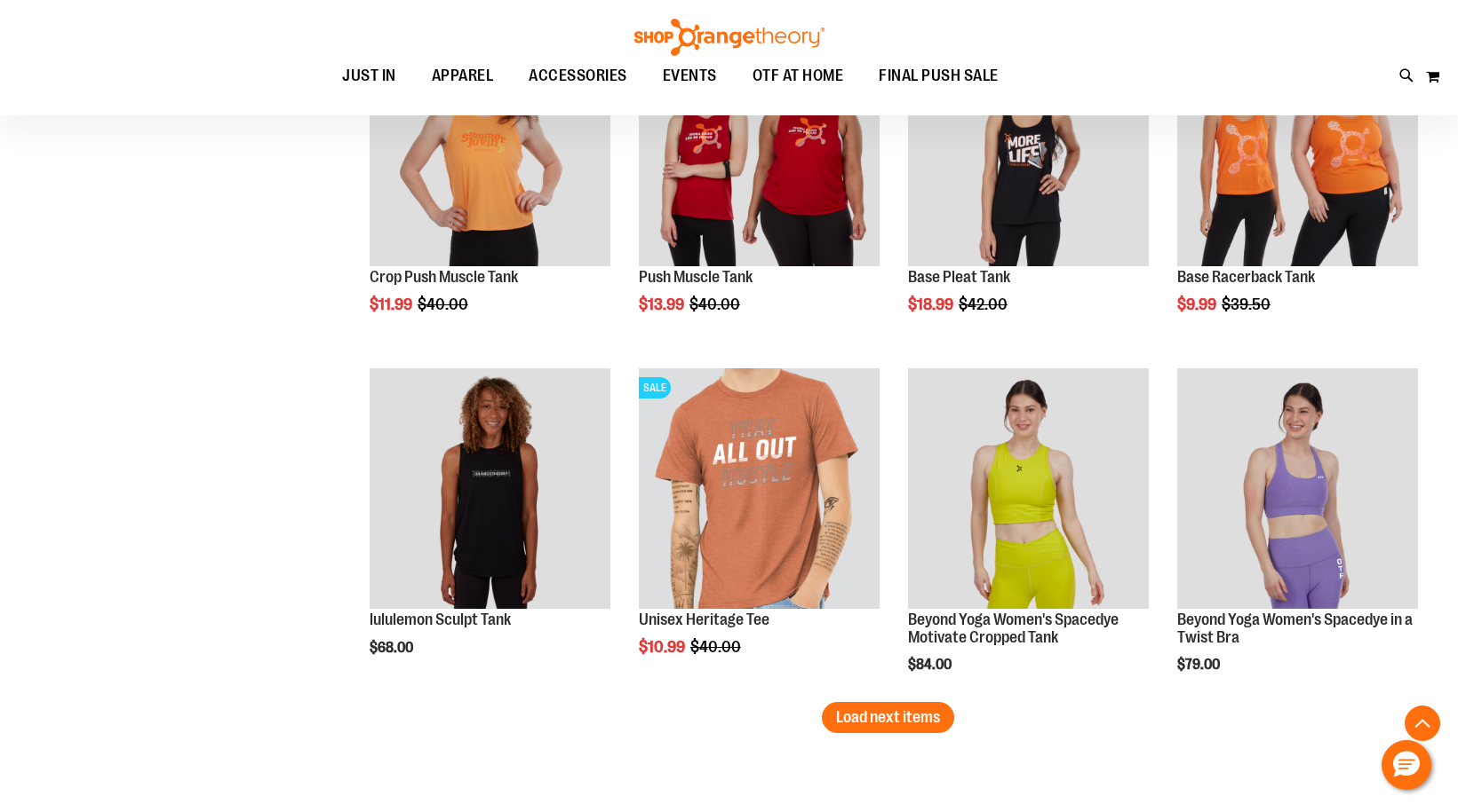
scroll to position [6893, 0]
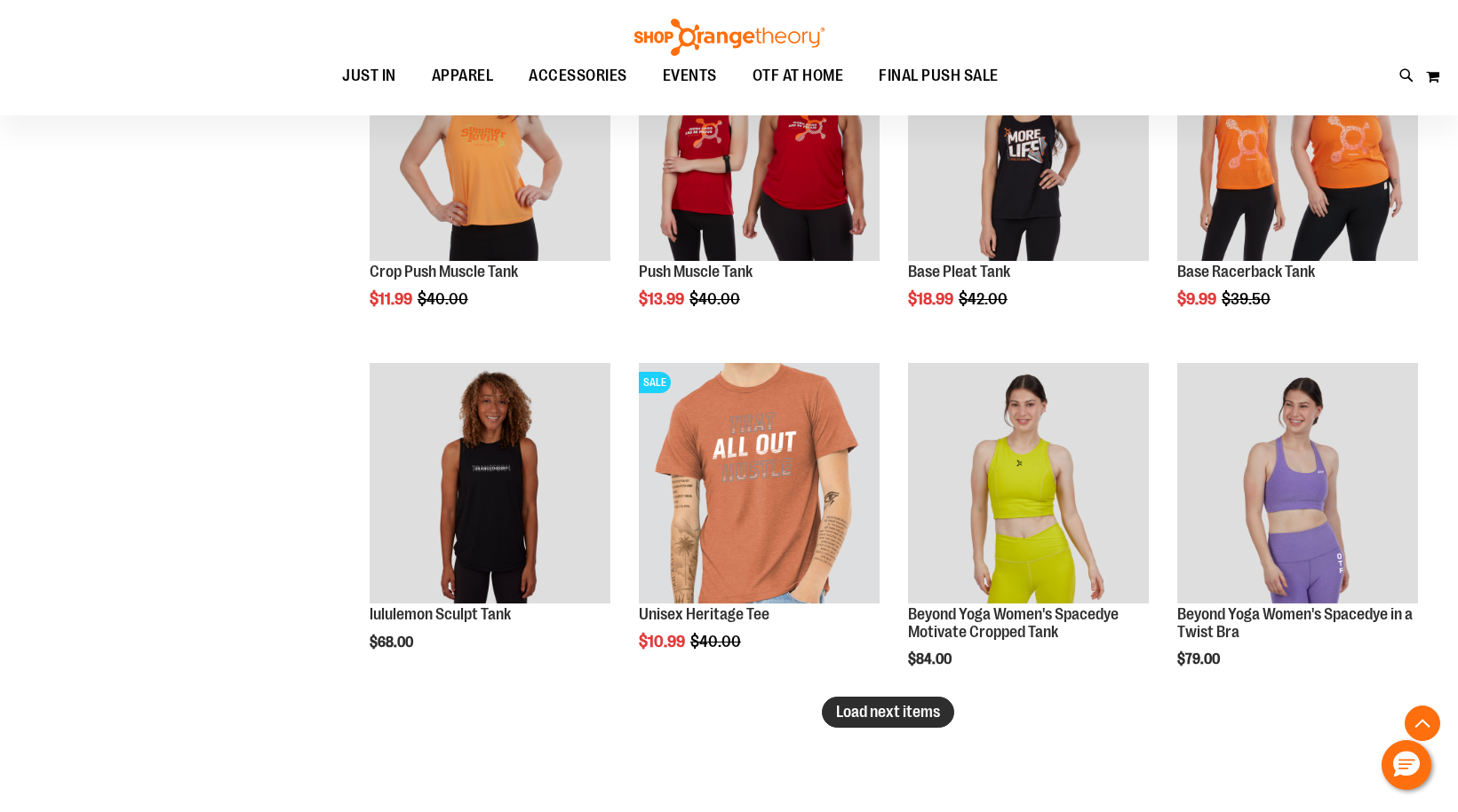
click at [917, 717] on span "Load next items" at bounding box center [887, 712] width 104 height 18
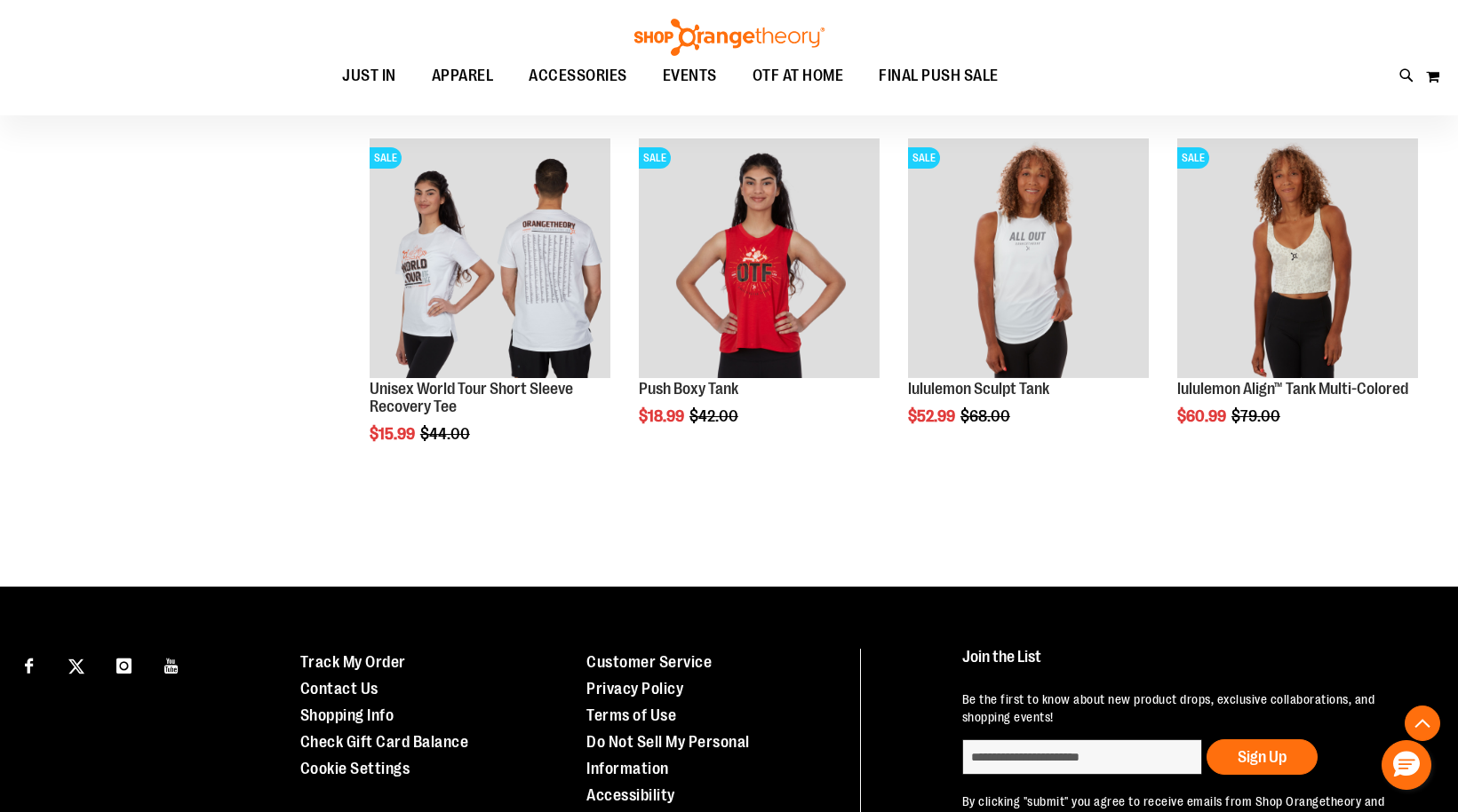
scroll to position [7514, 0]
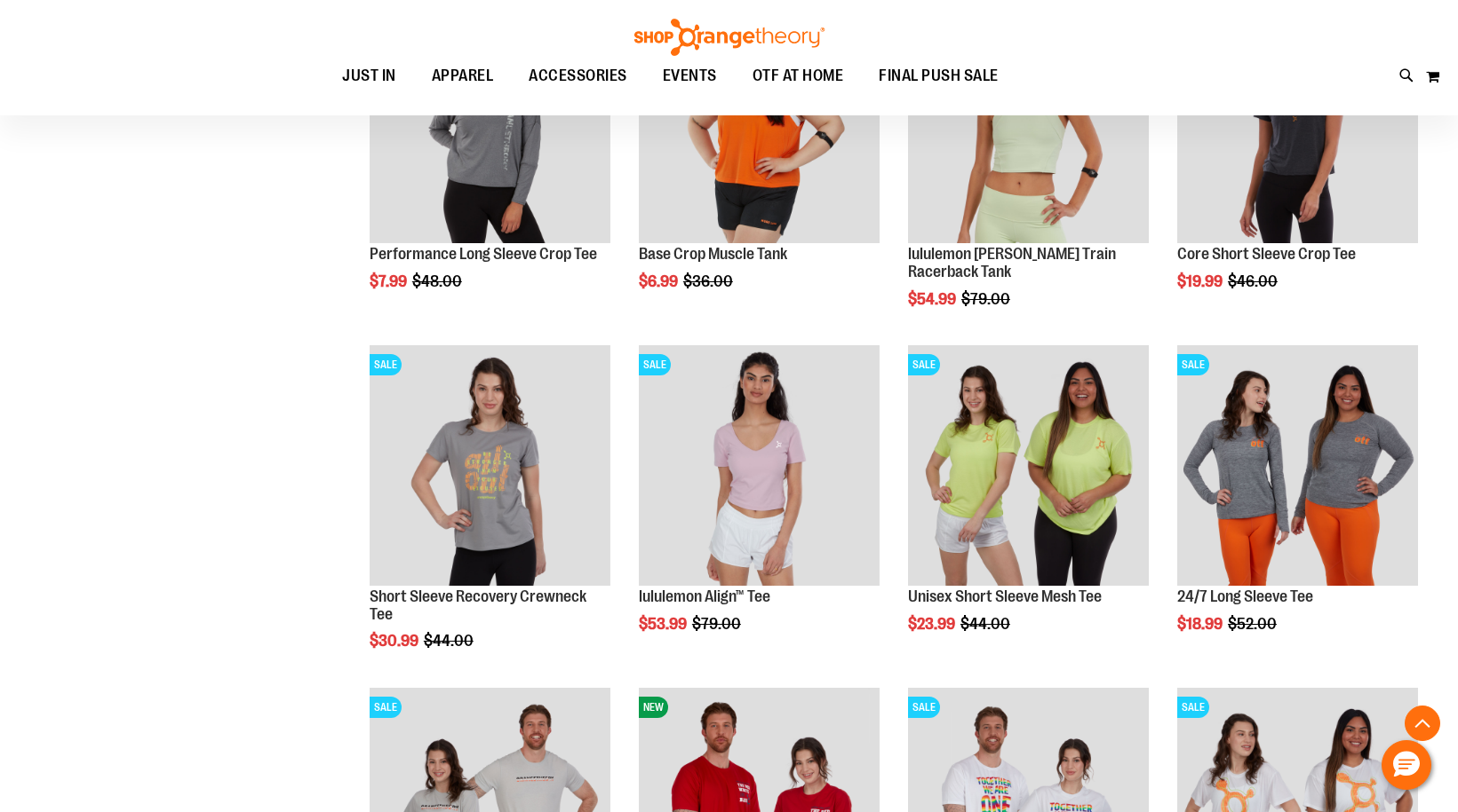
scroll to position [5294, 0]
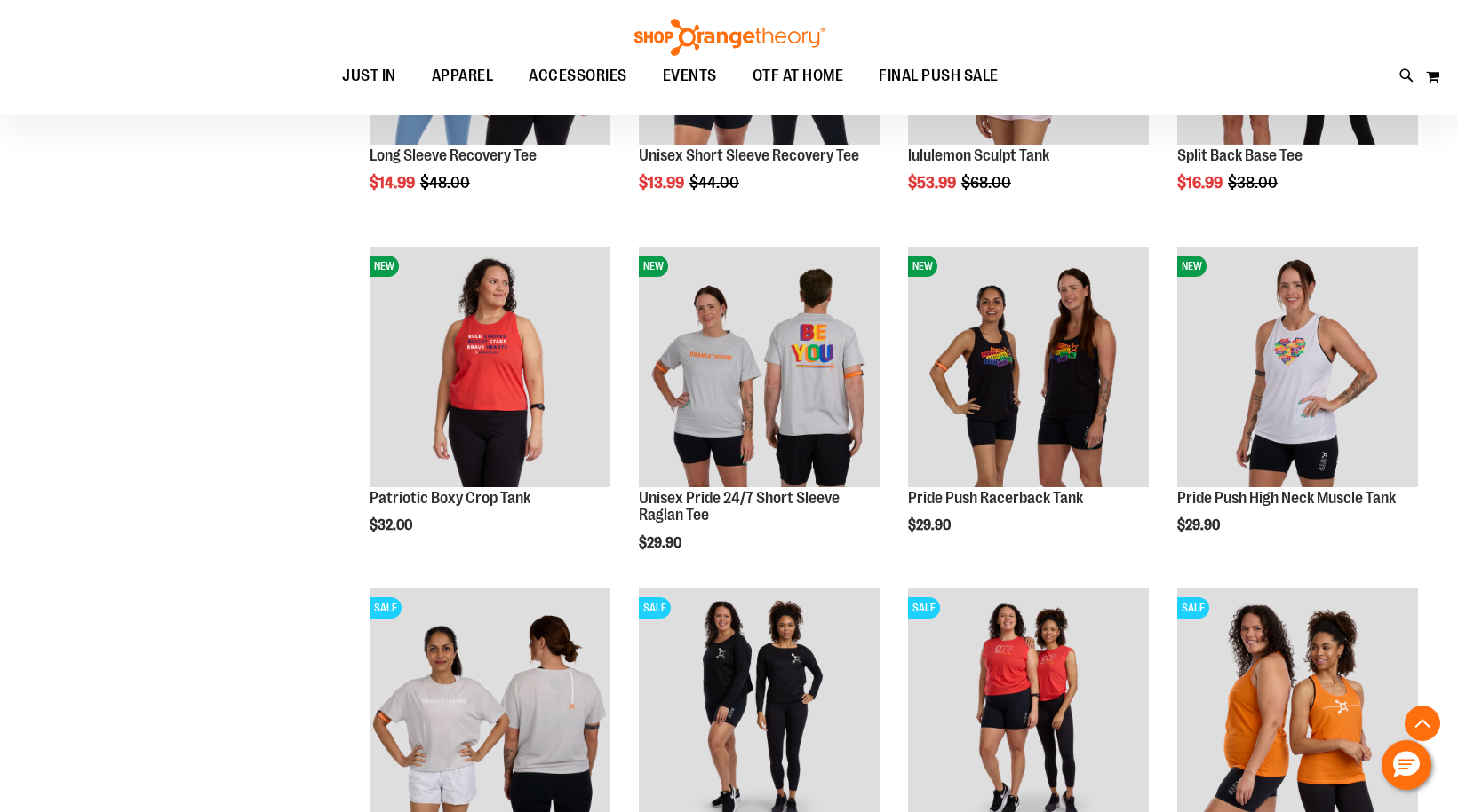
scroll to position [270, 0]
